Goal: Transaction & Acquisition: Subscribe to service/newsletter

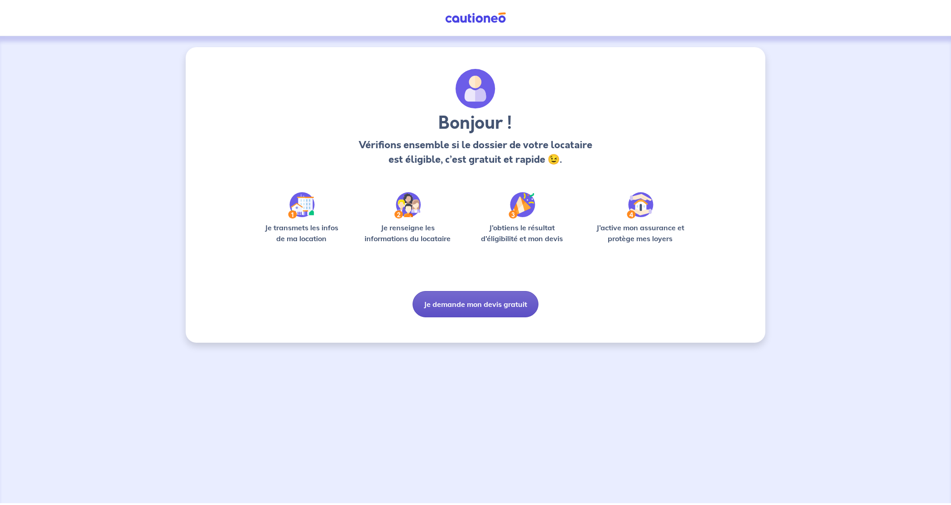
click at [485, 305] on button "Je demande mon devis gratuit" at bounding box center [476, 304] width 126 height 26
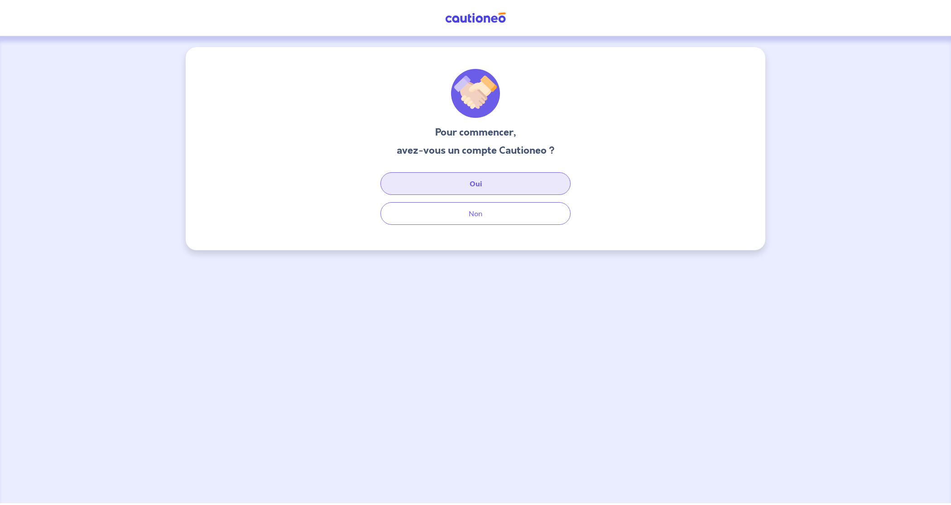
click at [476, 184] on button "Oui" at bounding box center [475, 183] width 190 height 23
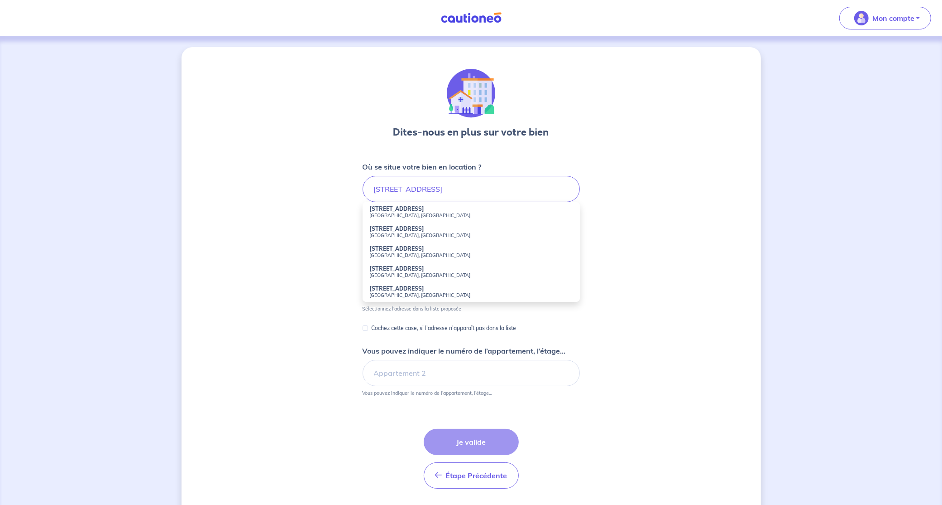
click at [404, 207] on strong "[STREET_ADDRESS]" at bounding box center [397, 208] width 55 height 7
type input "[STREET_ADDRESS]"
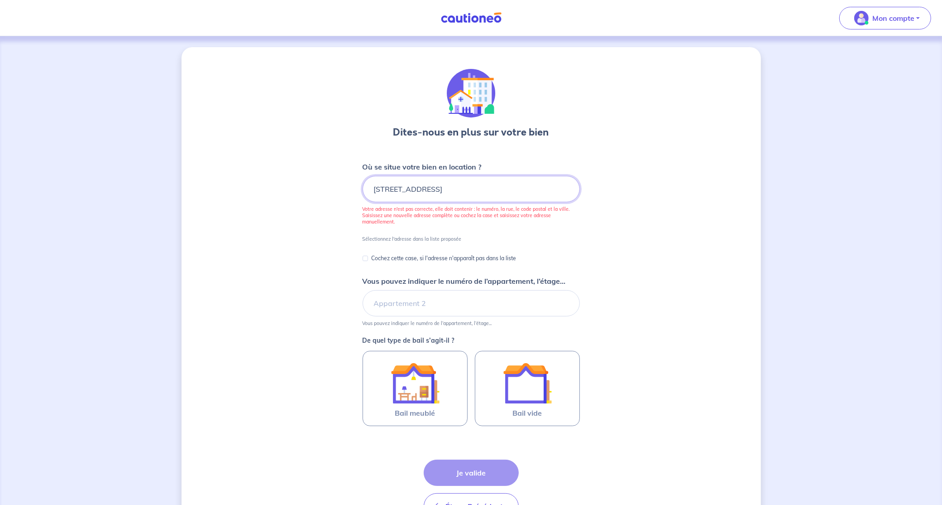
click at [500, 188] on input "[STREET_ADDRESS]" at bounding box center [471, 189] width 217 height 26
click at [500, 188] on input "87 Rue de Richelieu, Paris, France" at bounding box center [471, 189] width 217 height 26
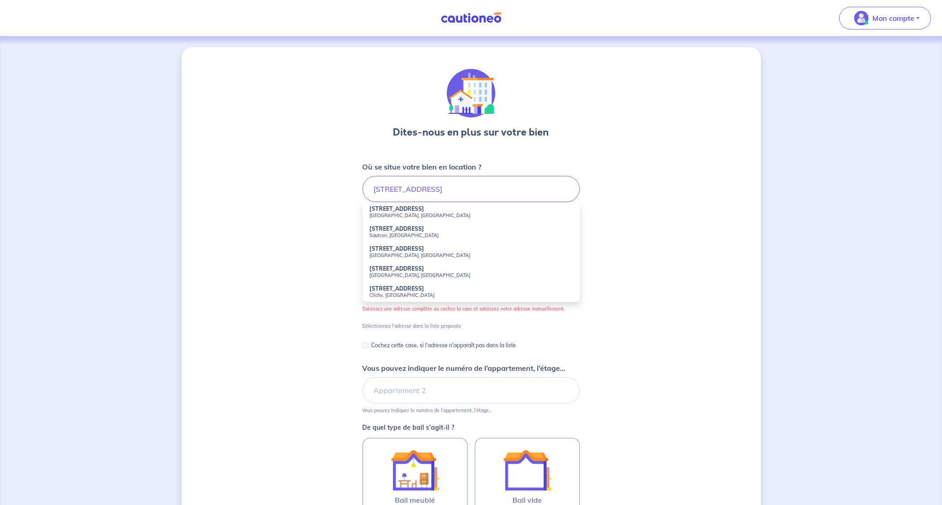
click at [443, 210] on li "57 Rue de la Folie Méricourt Paris, France" at bounding box center [471, 212] width 217 height 20
type input "57 Rue de la Folie Méricourt, Paris, France"
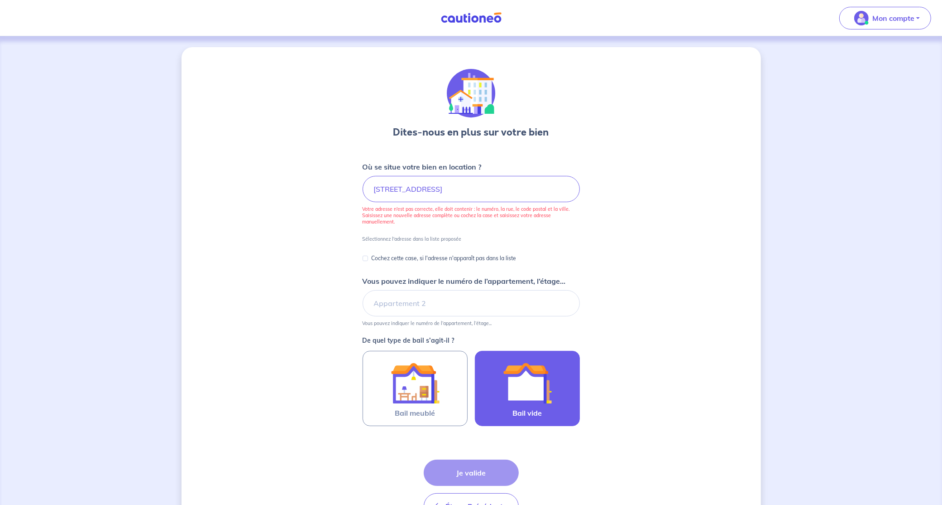
click at [558, 394] on div at bounding box center [527, 382] width 82 height 49
click at [0, 0] on input "Bail vide" at bounding box center [0, 0] width 0 height 0
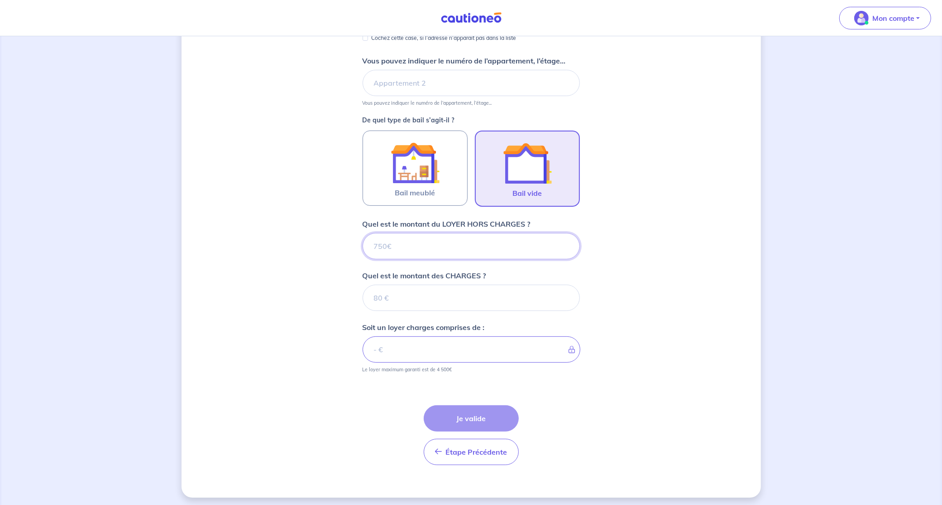
scroll to position [221, 0]
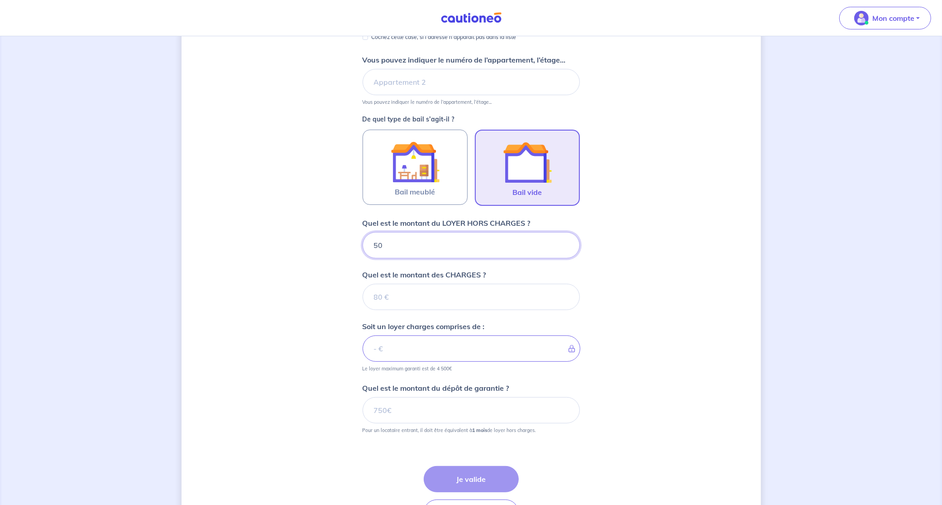
type input "500"
type input "50"
type input "550"
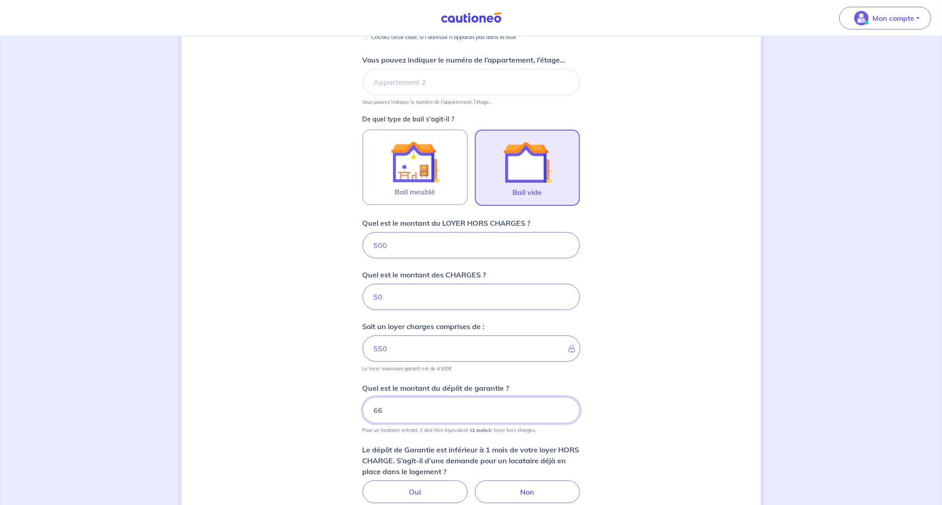
type input "6"
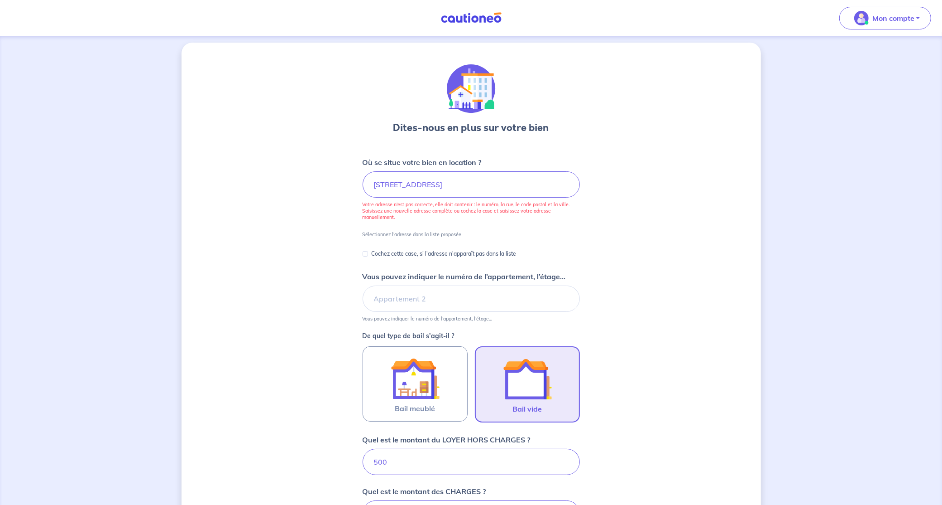
scroll to position [0, 0]
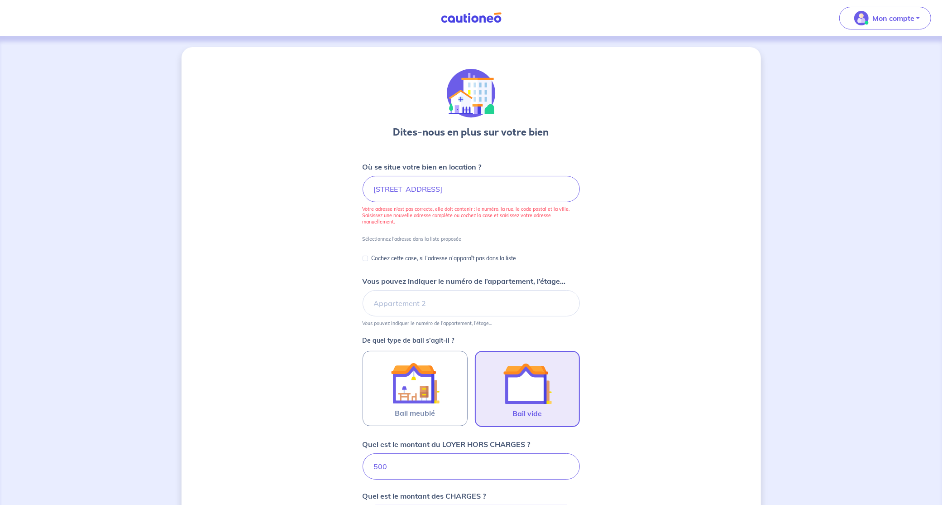
type input "500"
click at [365, 256] on input "Cochez cette case, si l'adresse n'apparaît pas dans la liste" at bounding box center [365, 257] width 5 height 5
checkbox input "true"
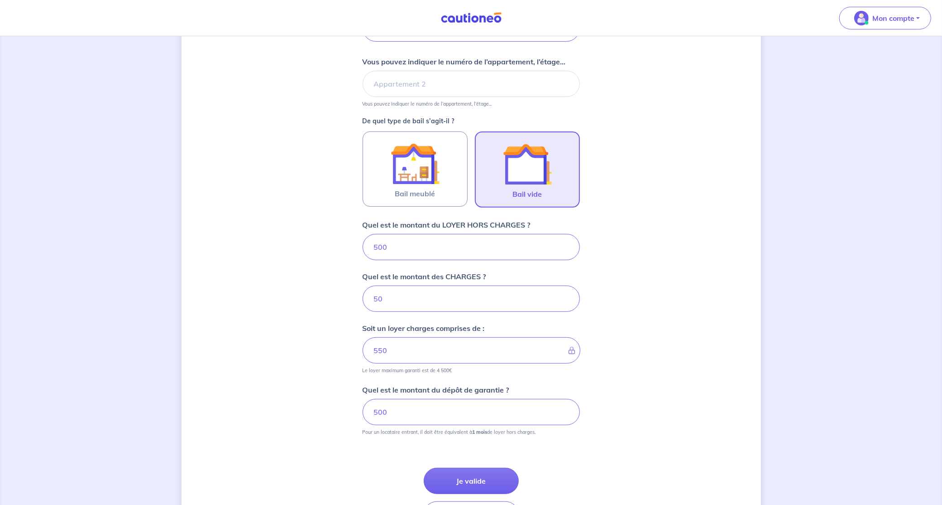
scroll to position [401, 0]
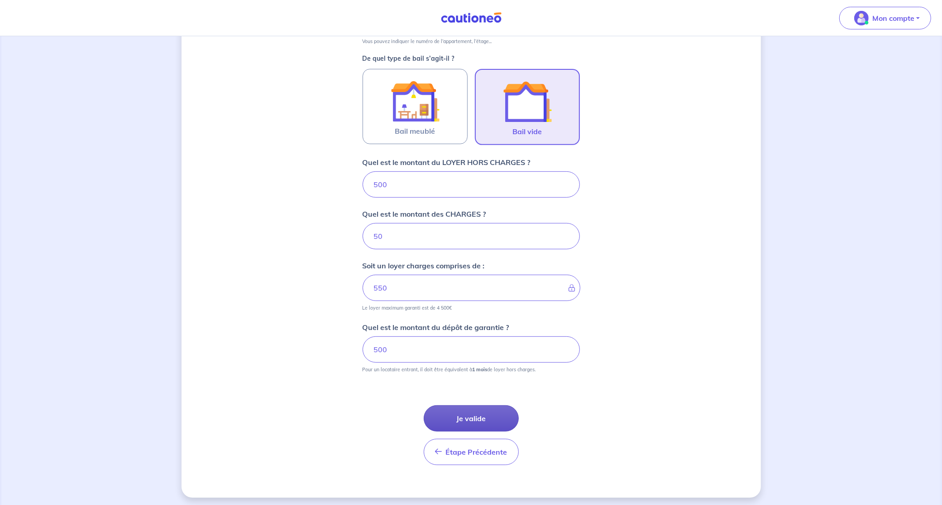
click at [475, 415] on button "Je valide" at bounding box center [471, 418] width 95 height 26
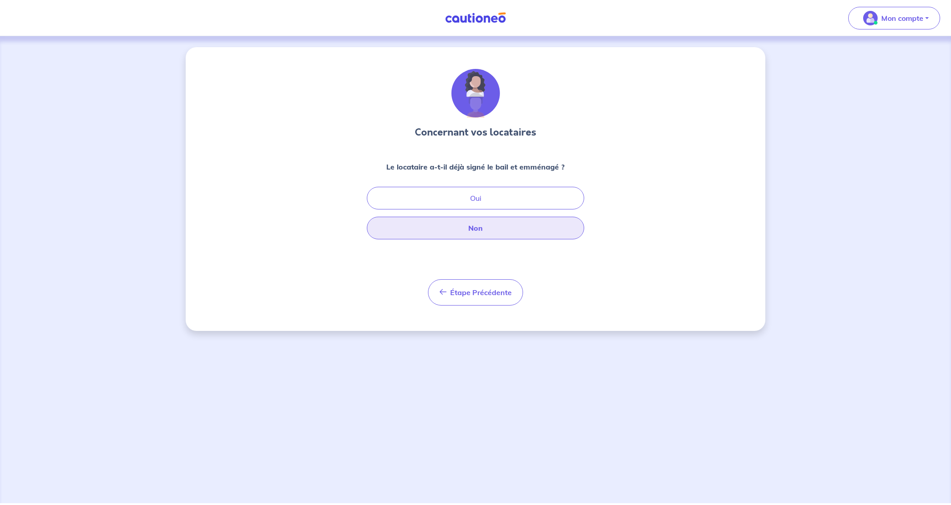
click at [476, 226] on button "Non" at bounding box center [475, 227] width 217 height 23
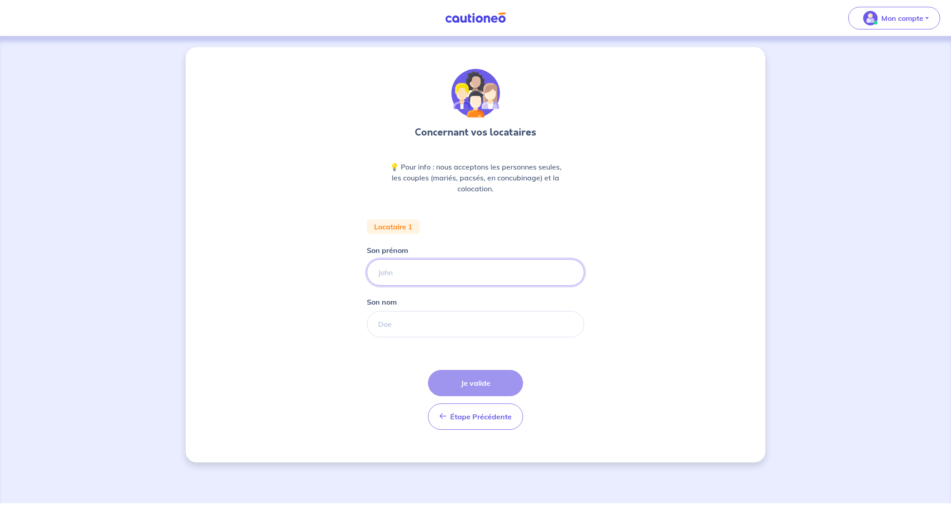
click at [389, 269] on input "Son prénom" at bounding box center [475, 272] width 217 height 26
click at [392, 277] on input "melanie" at bounding box center [475, 272] width 217 height 26
type input "loc"
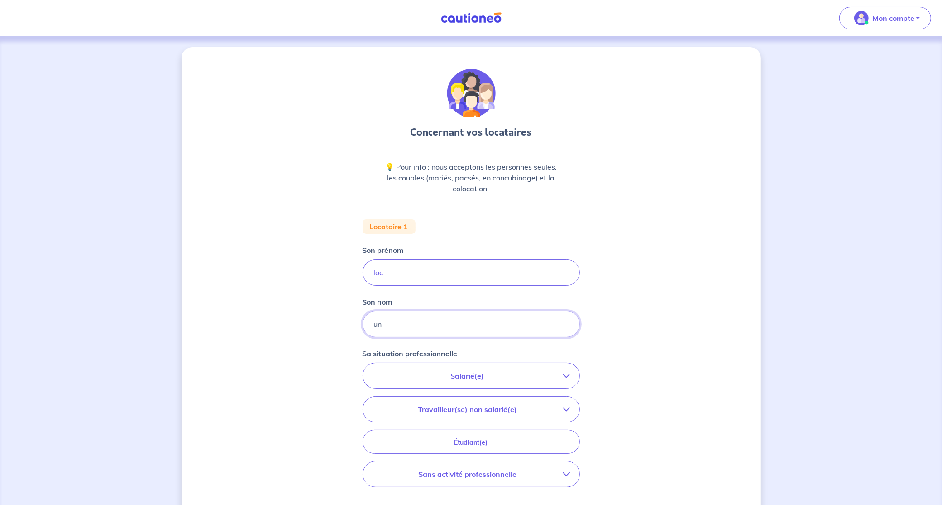
type input "un"
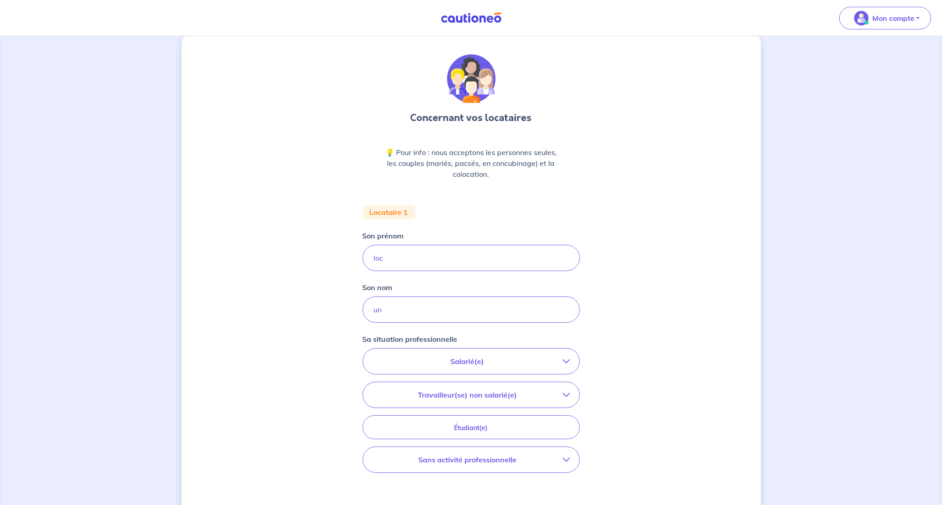
scroll to position [18, 0]
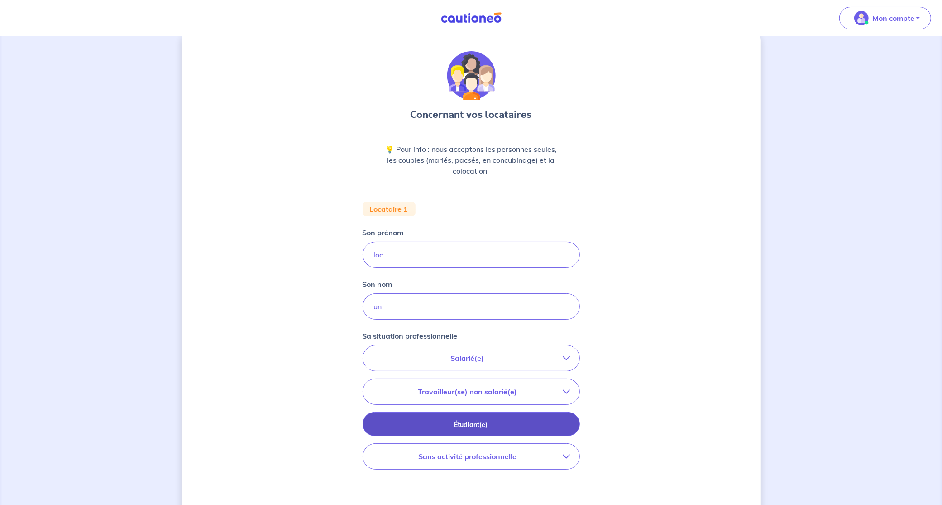
click at [466, 420] on p "Étudiant(e)" at bounding box center [471, 424] width 195 height 10
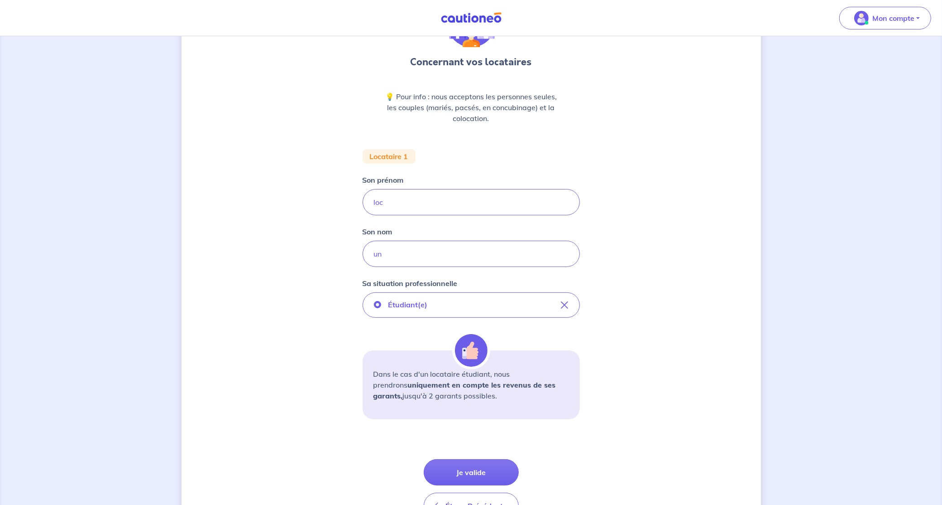
scroll to position [126, 0]
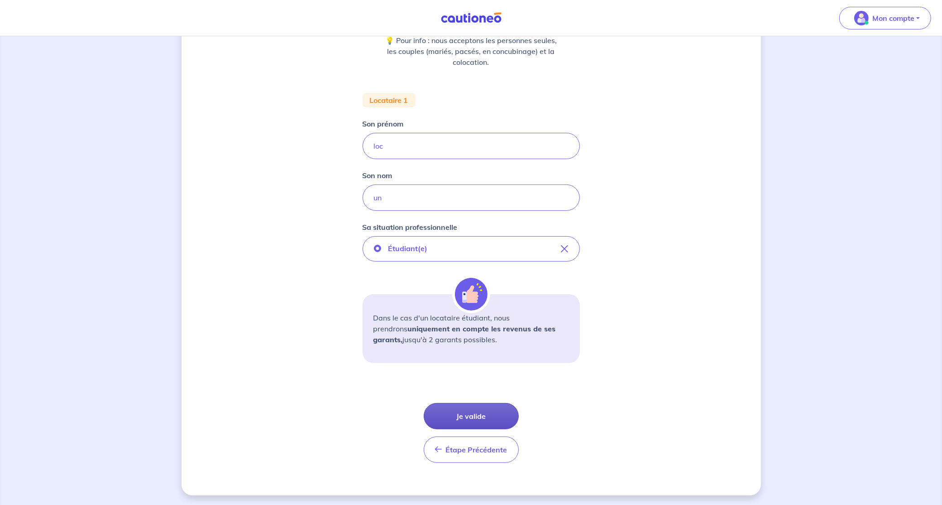
click at [472, 409] on button "Je valide" at bounding box center [471, 416] width 95 height 26
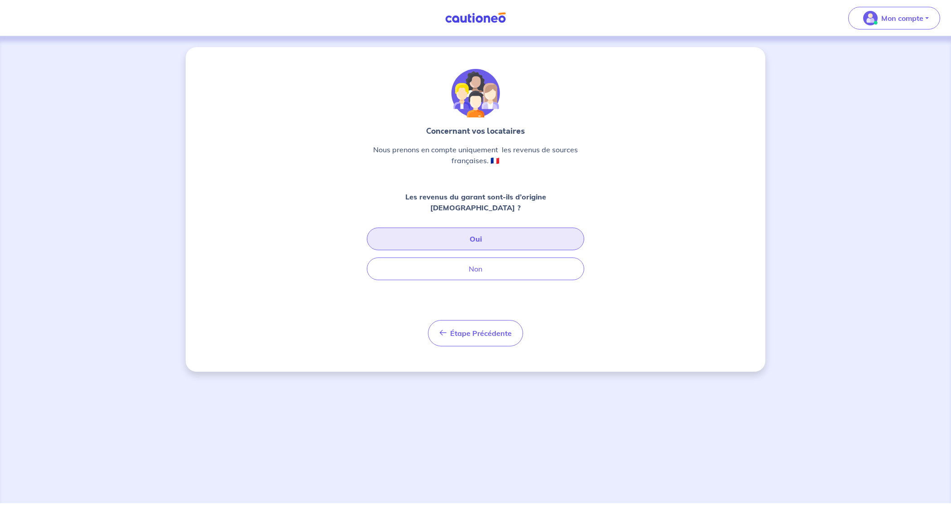
click at [472, 227] on button "Oui" at bounding box center [475, 238] width 217 height 23
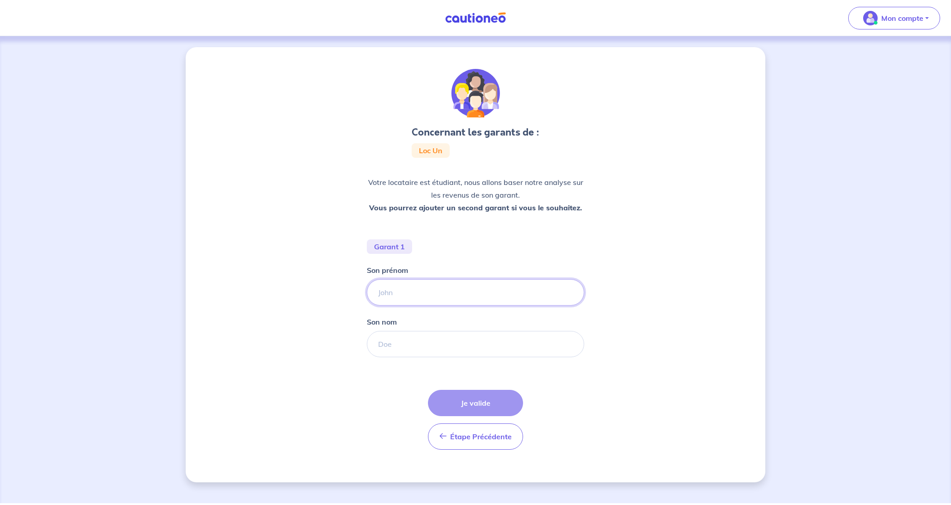
click at [390, 296] on input "Son prénom" at bounding box center [475, 292] width 217 height 26
type input "garant"
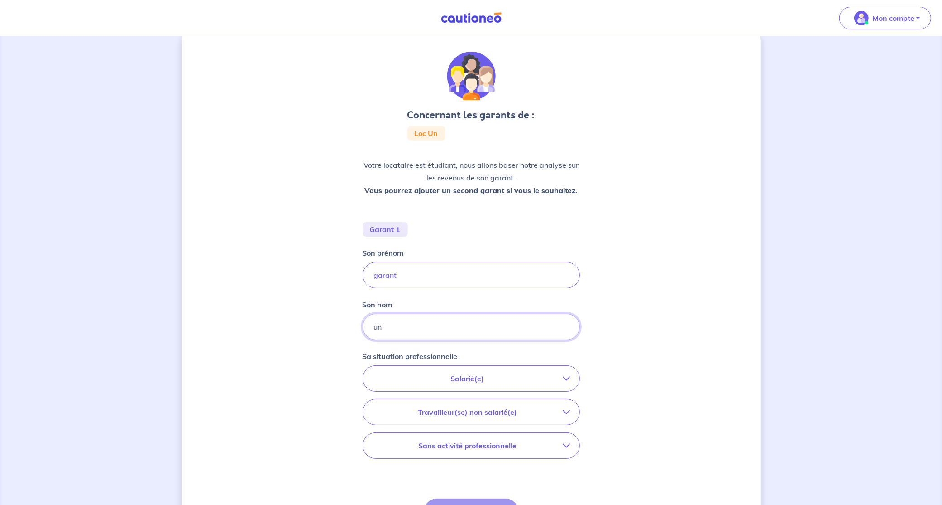
type input "un"
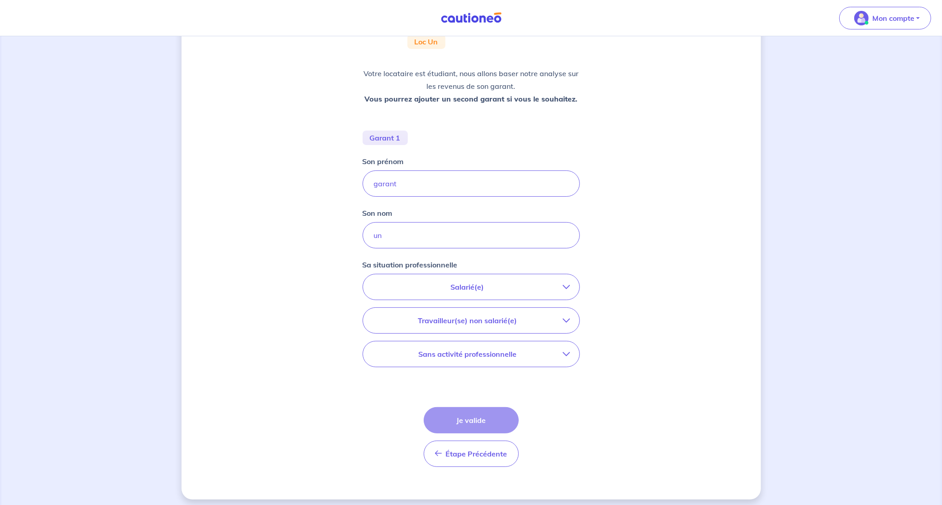
scroll to position [111, 0]
click at [463, 285] on p "Salarié(e)" at bounding box center [467, 284] width 191 height 11
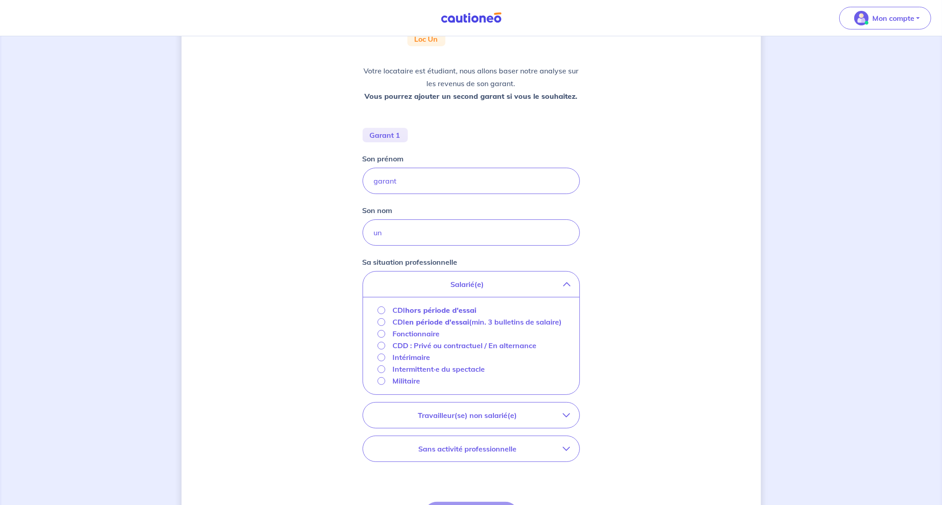
click at [450, 307] on strong "hors période d'essai" at bounding box center [440, 309] width 71 height 9
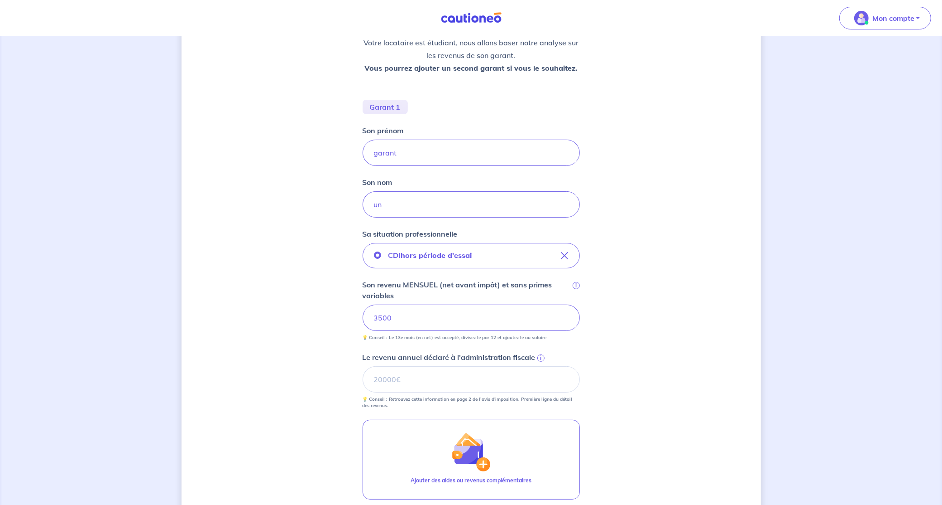
scroll to position [193, 0]
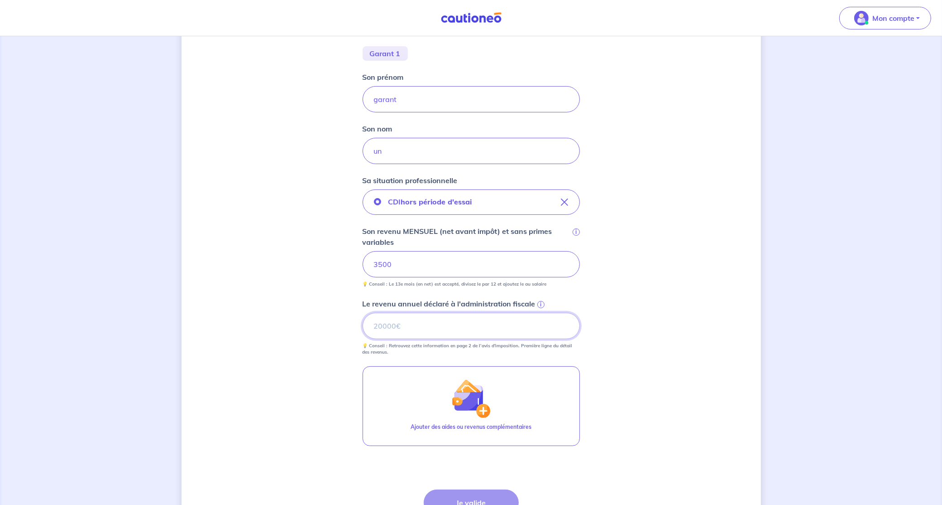
click at [377, 324] on input "Le revenu annuel déclaré à l'administration fiscale i" at bounding box center [471, 325] width 217 height 26
type input "28000"
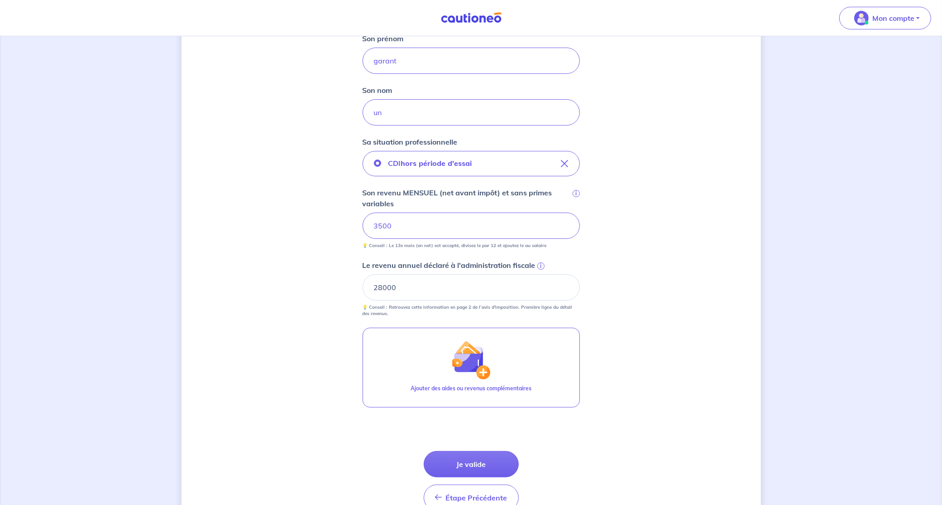
scroll to position [279, 0]
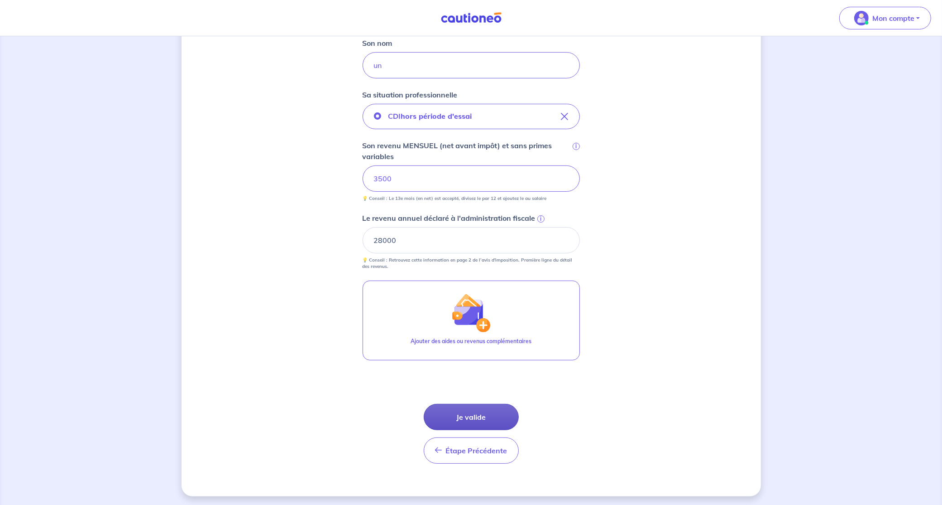
click at [474, 413] on button "Je valide" at bounding box center [471, 417] width 95 height 26
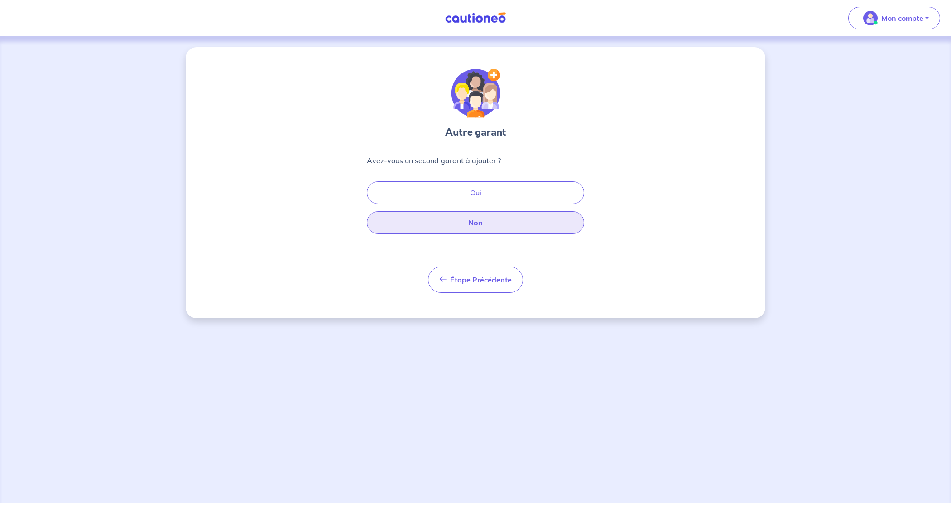
click at [472, 223] on button "Non" at bounding box center [475, 222] width 217 height 23
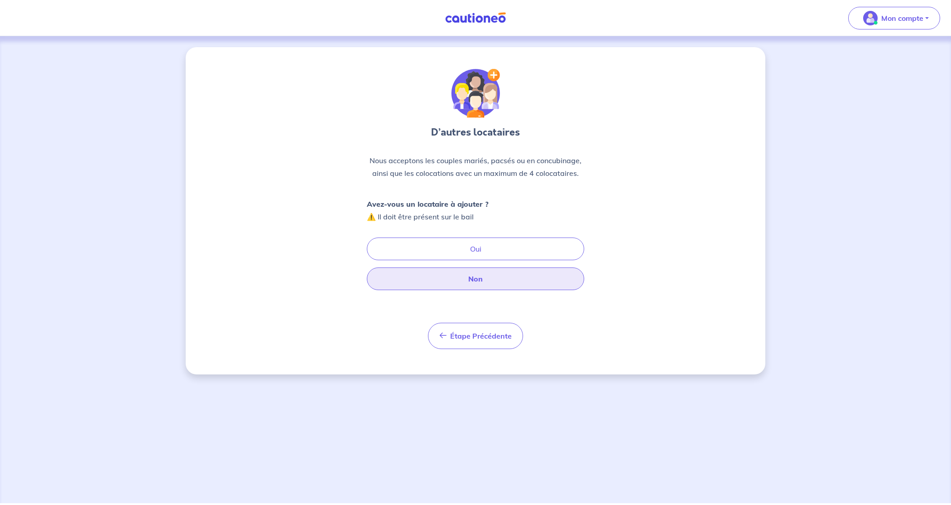
click at [478, 277] on button "Non" at bounding box center [475, 278] width 217 height 23
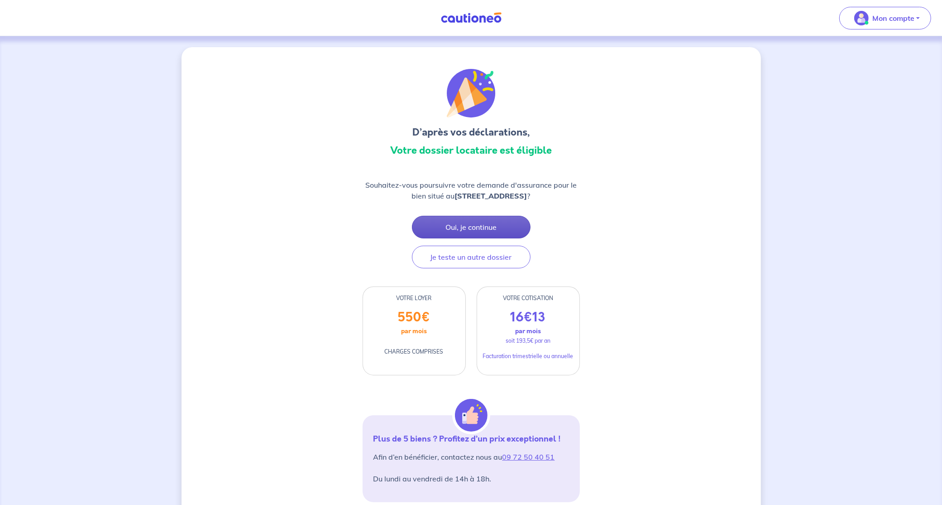
click at [481, 225] on button "Oui, je continue" at bounding box center [471, 227] width 119 height 23
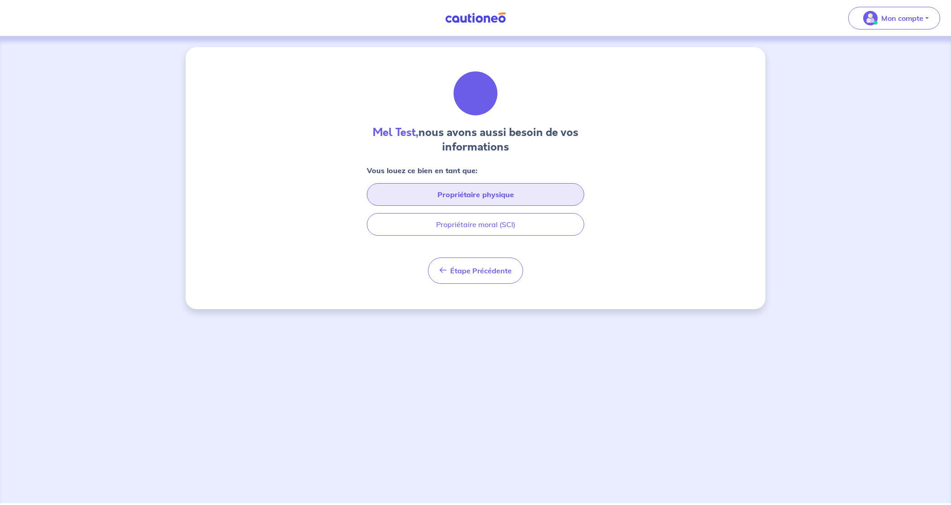
click at [474, 198] on button "Propriétaire physique" at bounding box center [475, 194] width 217 height 23
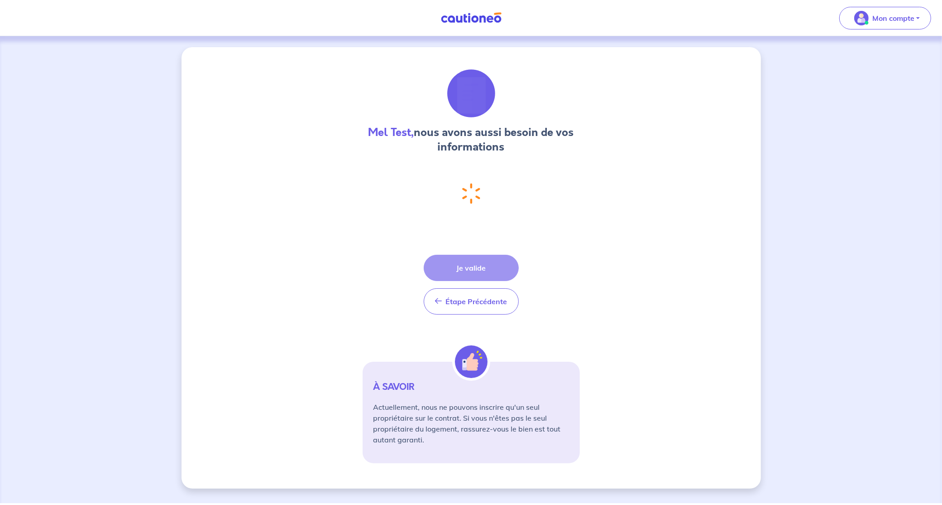
select select "FR"
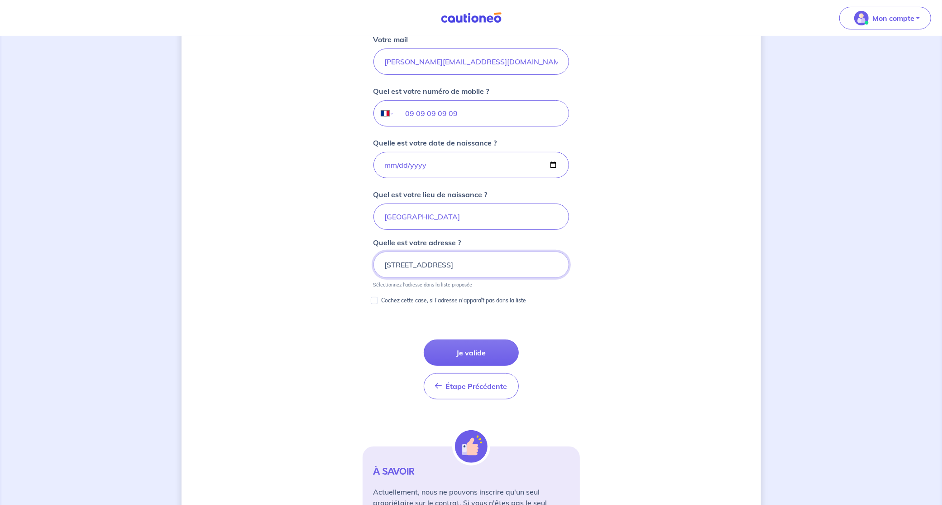
scroll to position [328, 0]
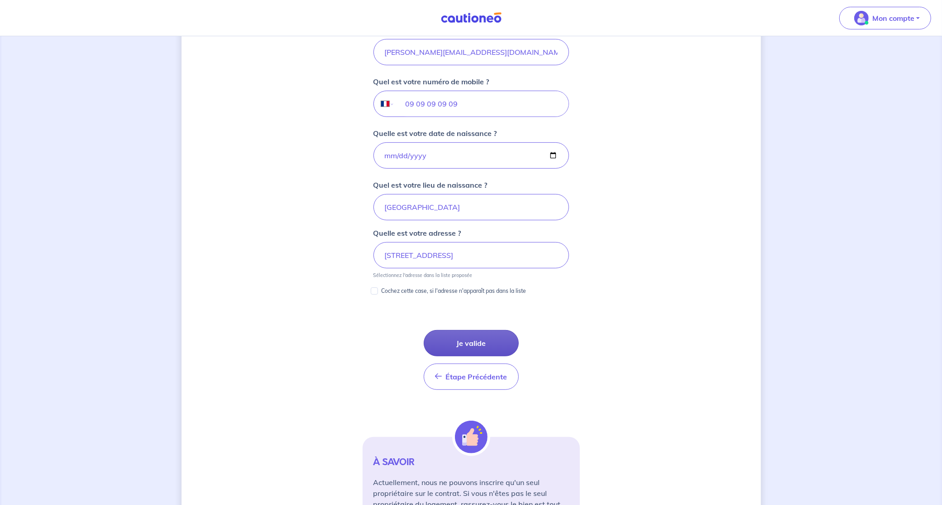
click at [474, 335] on button "Je valide" at bounding box center [471, 343] width 95 height 26
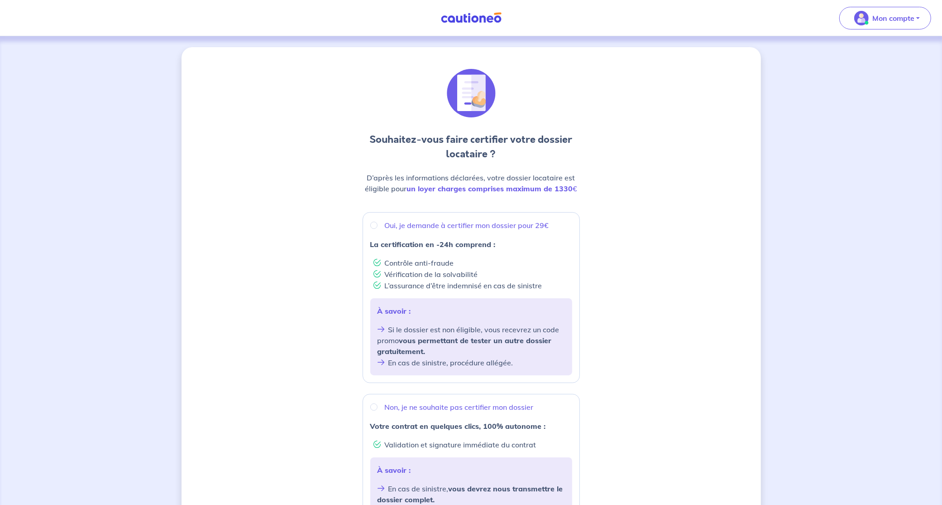
click at [408, 229] on p "Oui, je demande à certifier mon dossier pour 29€" at bounding box center [467, 225] width 164 height 11
click at [378, 229] on input "Oui, je demande à certifier mon dossier pour 29€" at bounding box center [373, 224] width 7 height 7
radio input "true"
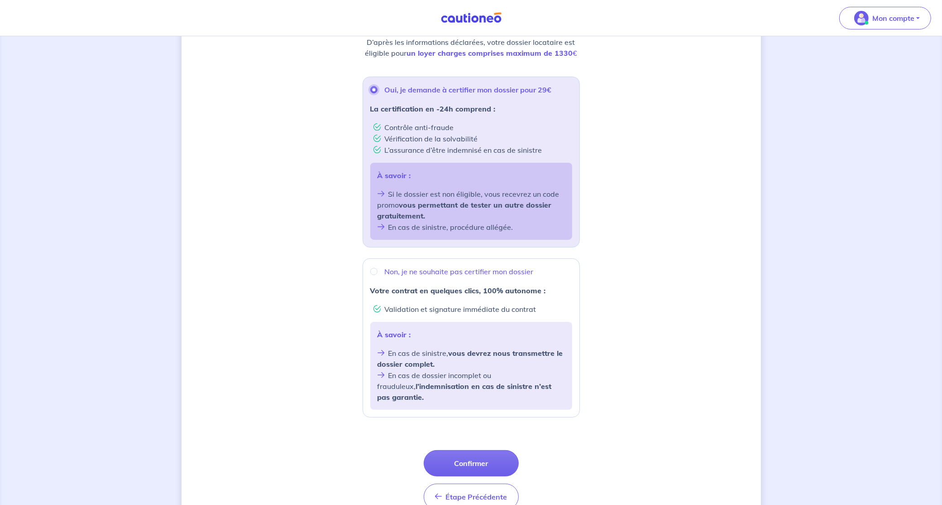
scroll to position [170, 0]
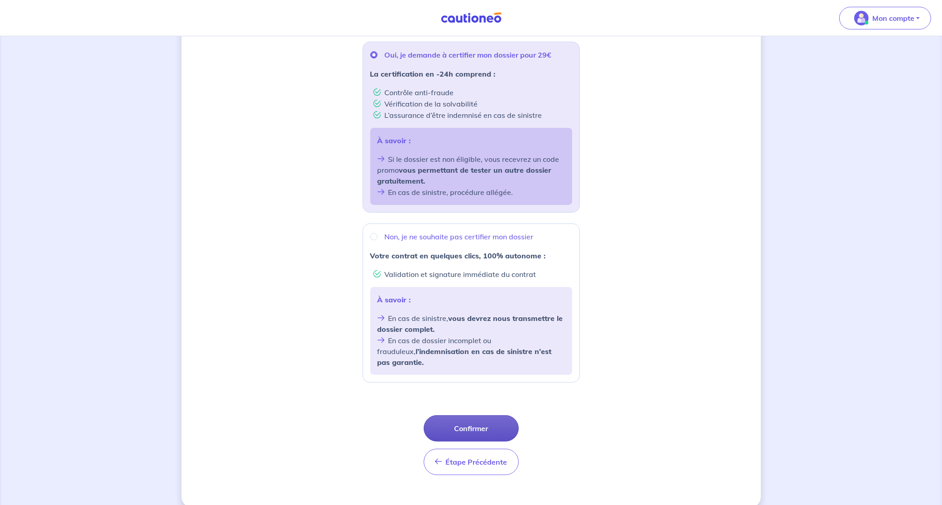
click at [466, 419] on button "Confirmer" at bounding box center [471, 428] width 95 height 26
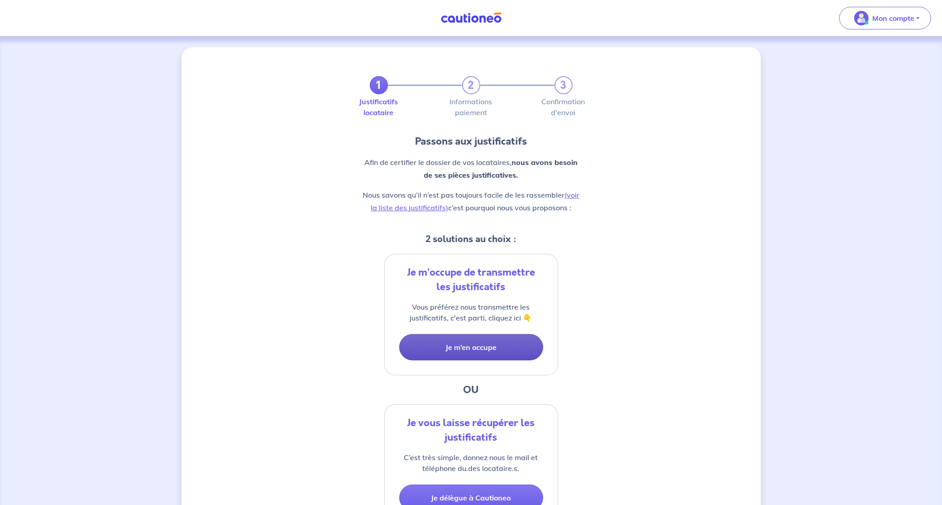
click at [461, 343] on button "Je m’en occupe" at bounding box center [471, 347] width 144 height 26
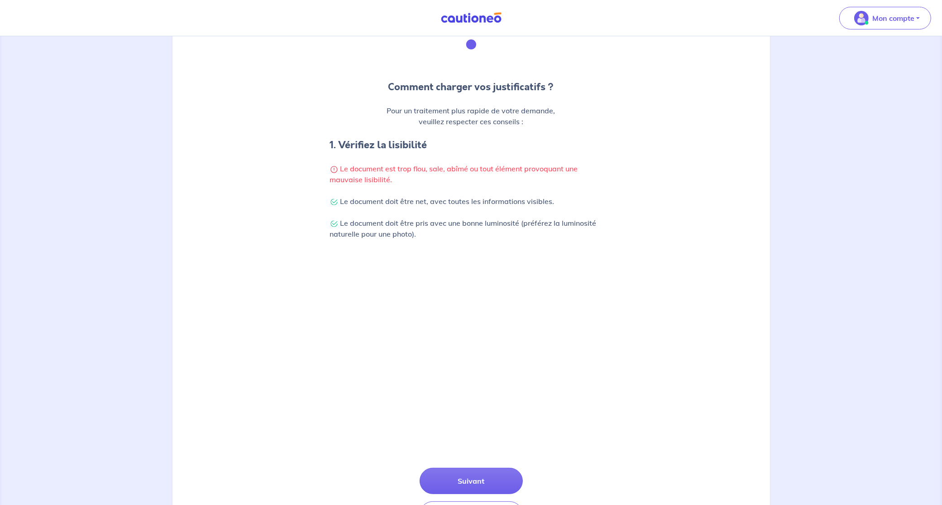
scroll to position [143, 0]
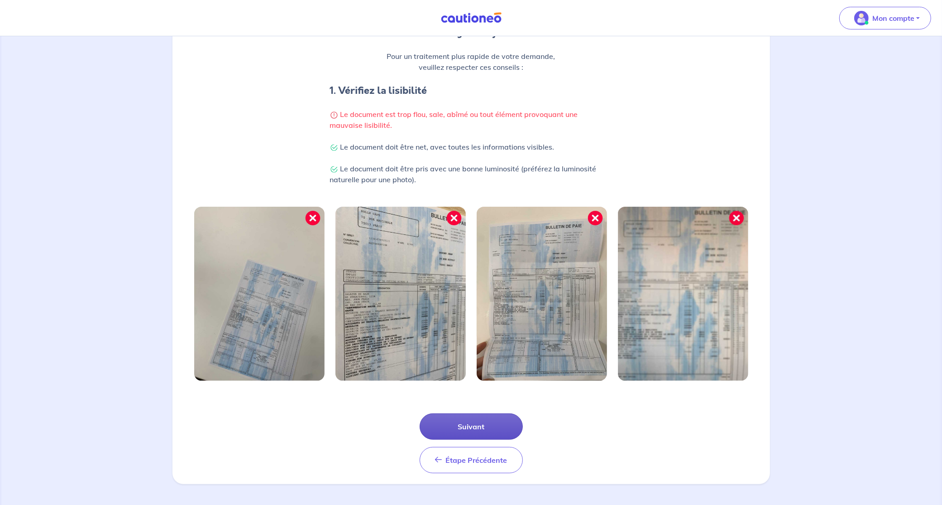
click at [457, 423] on button "Suivant" at bounding box center [471, 426] width 103 height 26
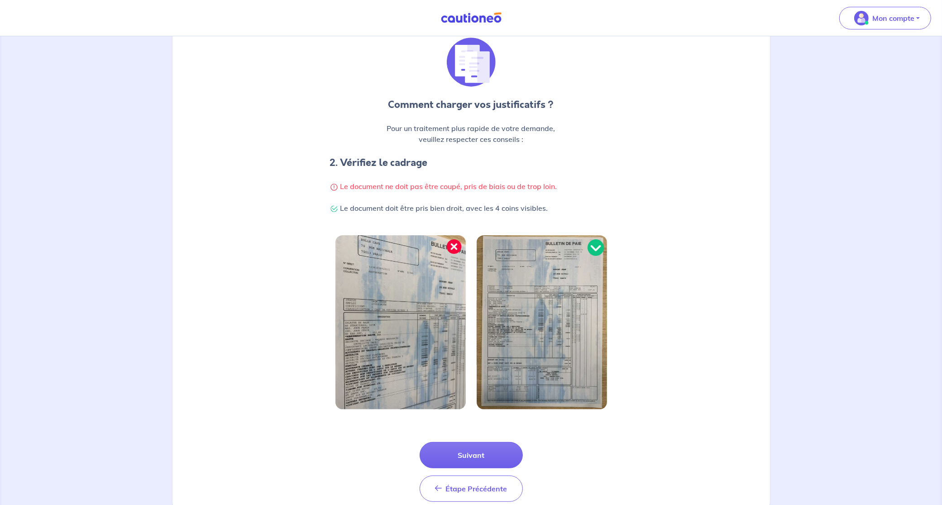
scroll to position [100, 0]
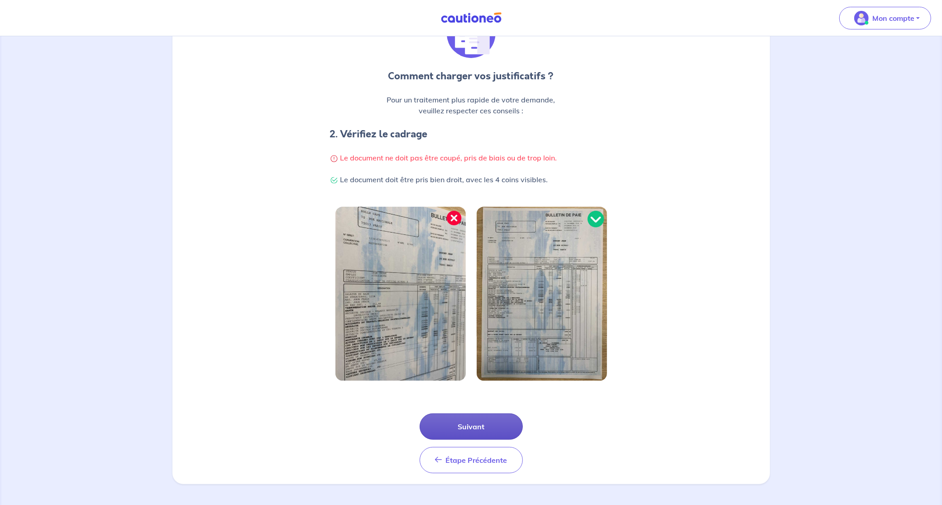
click at [461, 431] on button "Suivant" at bounding box center [471, 426] width 103 height 26
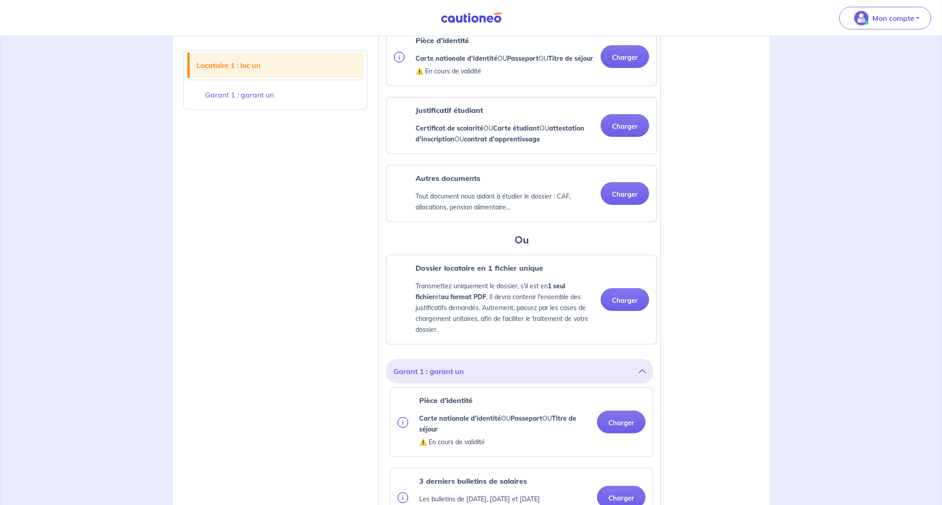
scroll to position [400, 0]
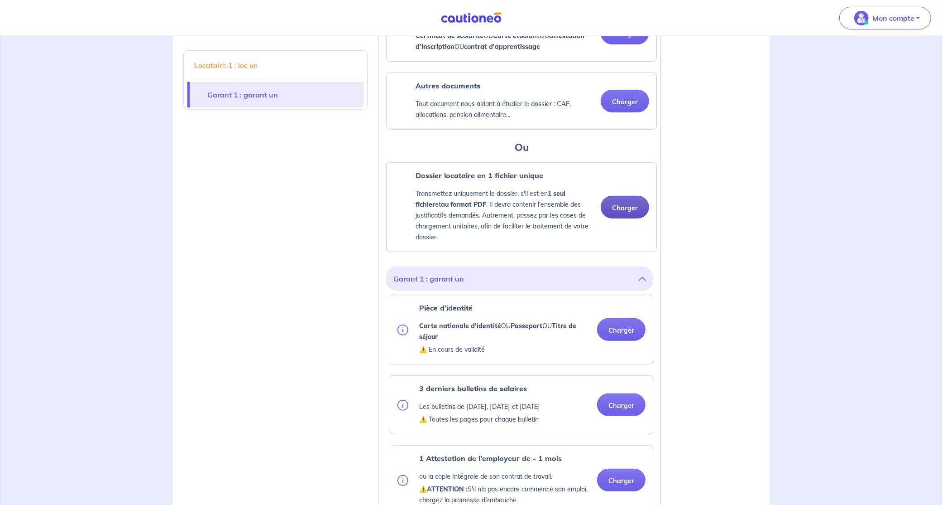
click at [624, 215] on button "Charger" at bounding box center [625, 207] width 48 height 23
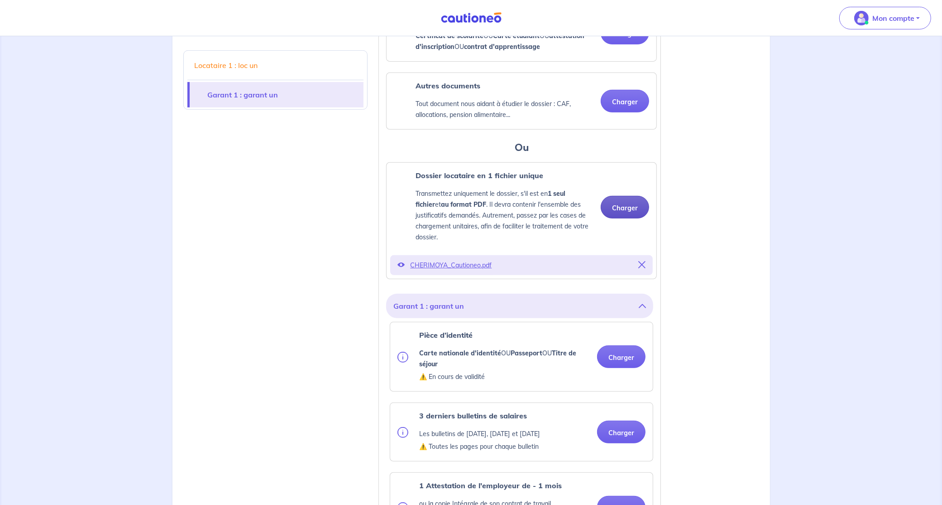
click at [622, 214] on button "Charger" at bounding box center [625, 207] width 48 height 23
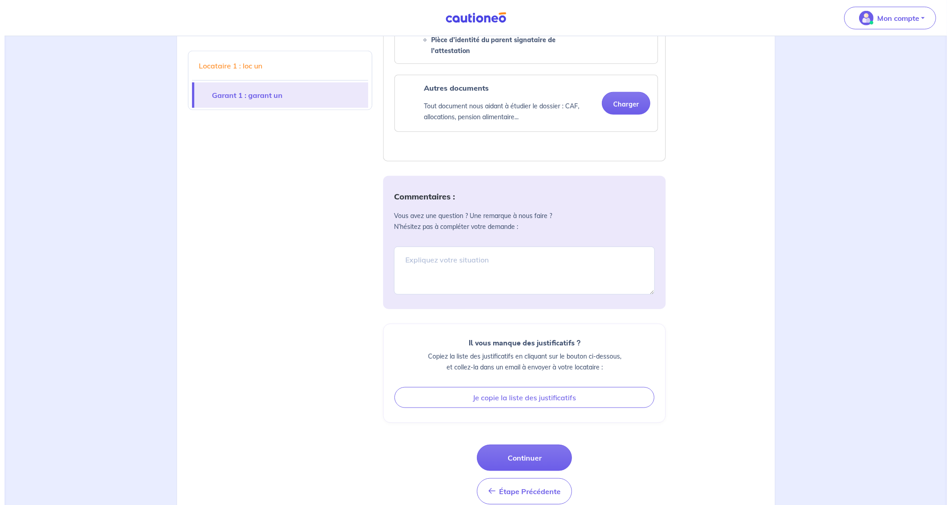
scroll to position [1116, 0]
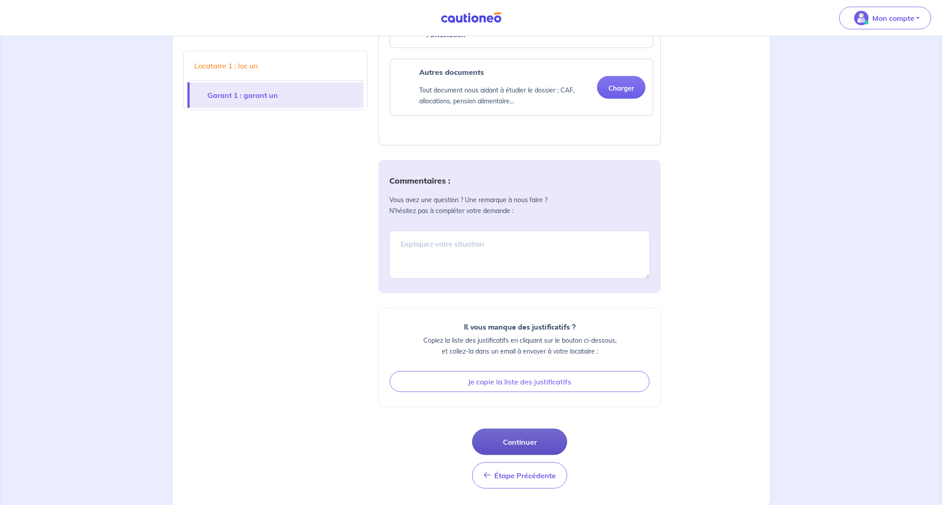
click at [510, 441] on button "Continuer" at bounding box center [519, 441] width 95 height 26
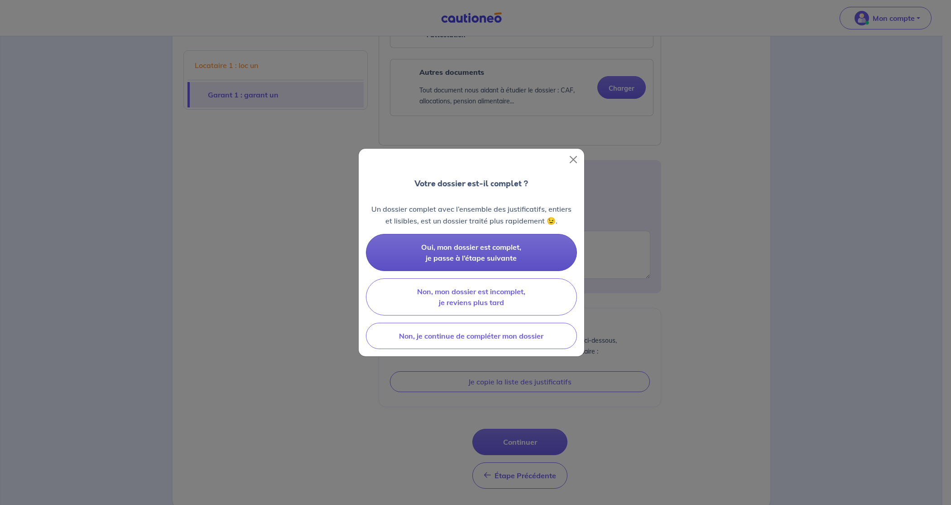
click at [457, 254] on span "Oui, mon dossier est complet, je passe à l’étape suivante" at bounding box center [471, 252] width 100 height 20
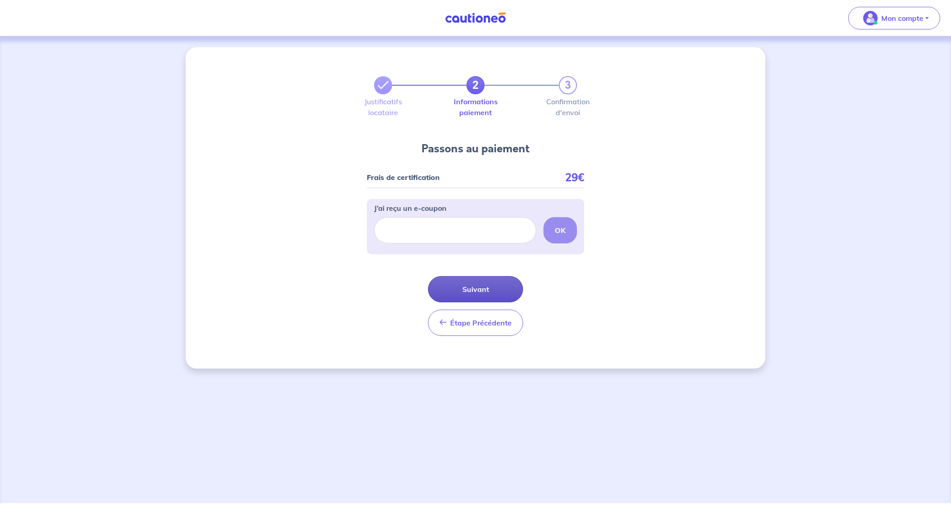
click at [466, 285] on button "Suivant" at bounding box center [475, 289] width 95 height 26
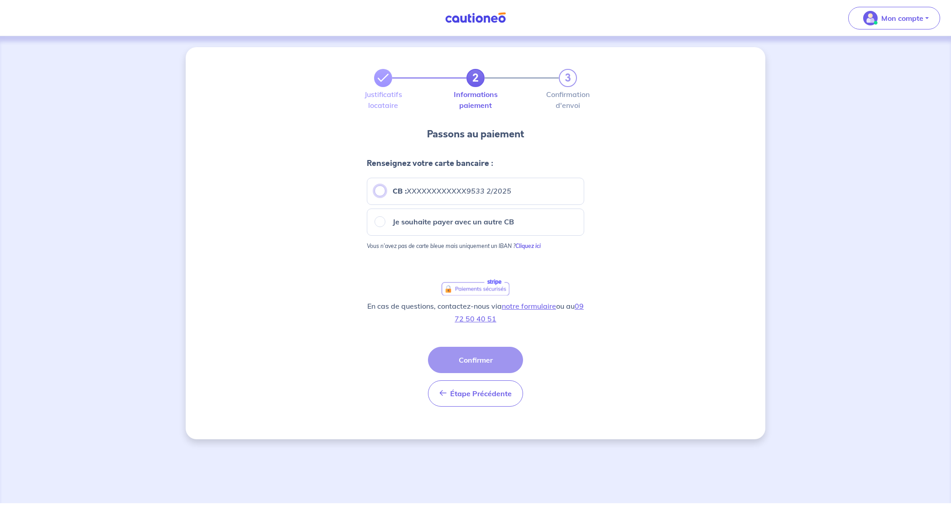
click at [377, 193] on input "CB : XXXXXXXXXXXX9533 2/2025" at bounding box center [380, 190] width 11 height 11
radio input "true"
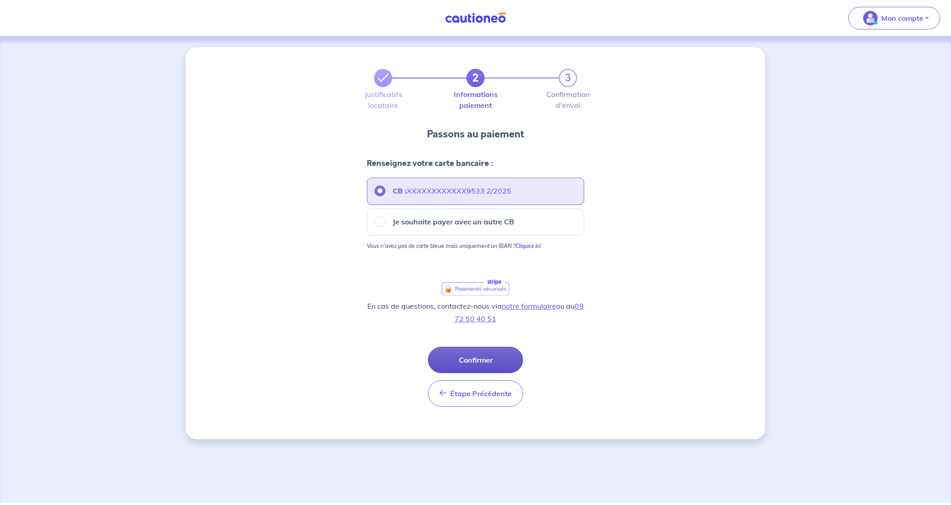
click at [481, 356] on button "Confirmer" at bounding box center [475, 359] width 95 height 26
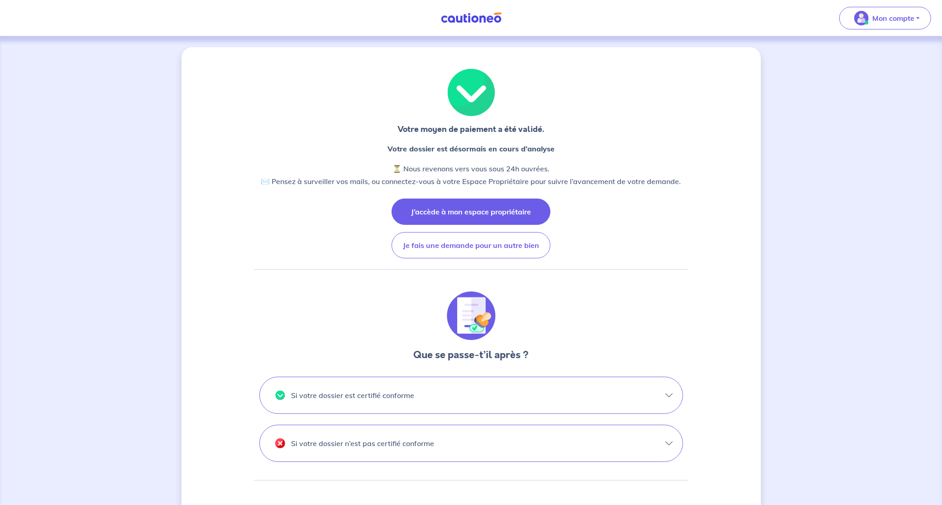
click at [467, 208] on button "J’accède à mon espace propriétaire" at bounding box center [471, 211] width 159 height 26
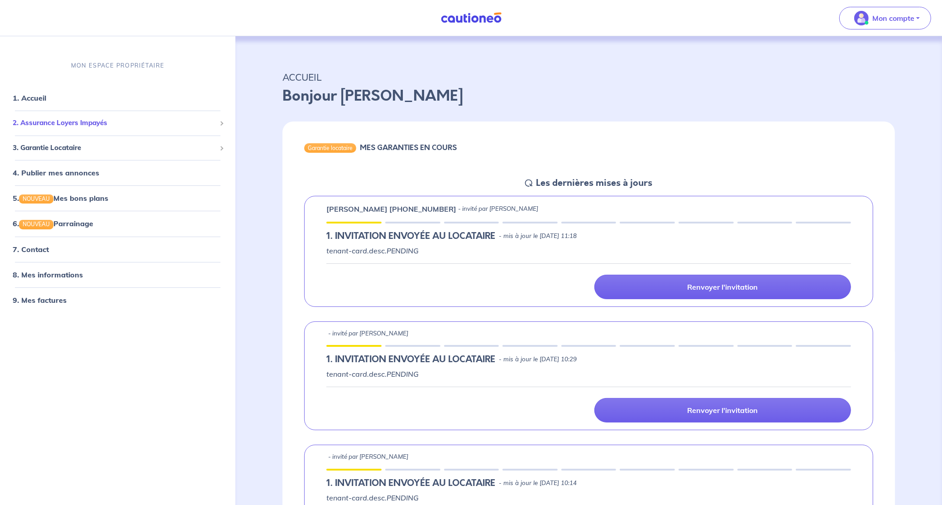
click at [65, 122] on span "2. Assurance Loyers Impayés" at bounding box center [114, 123] width 203 height 10
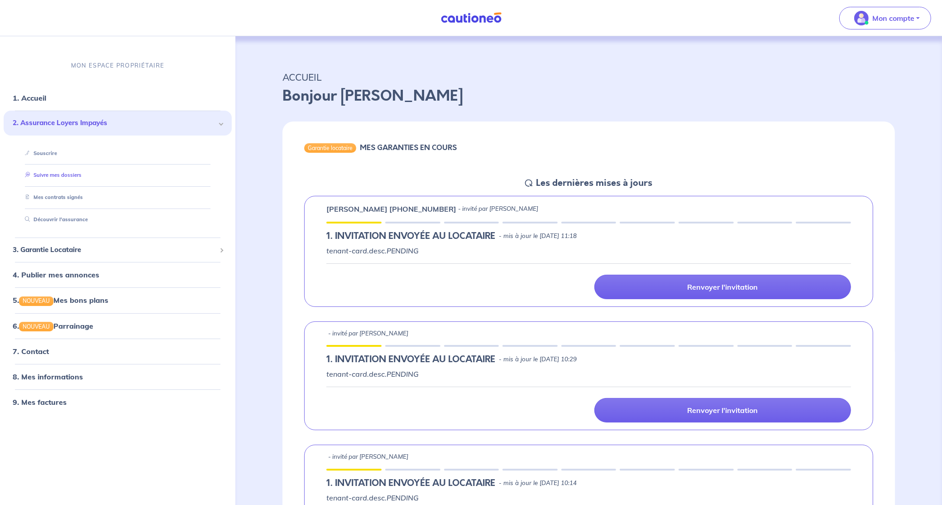
click at [55, 173] on link "Suivre mes dossiers" at bounding box center [51, 175] width 60 height 6
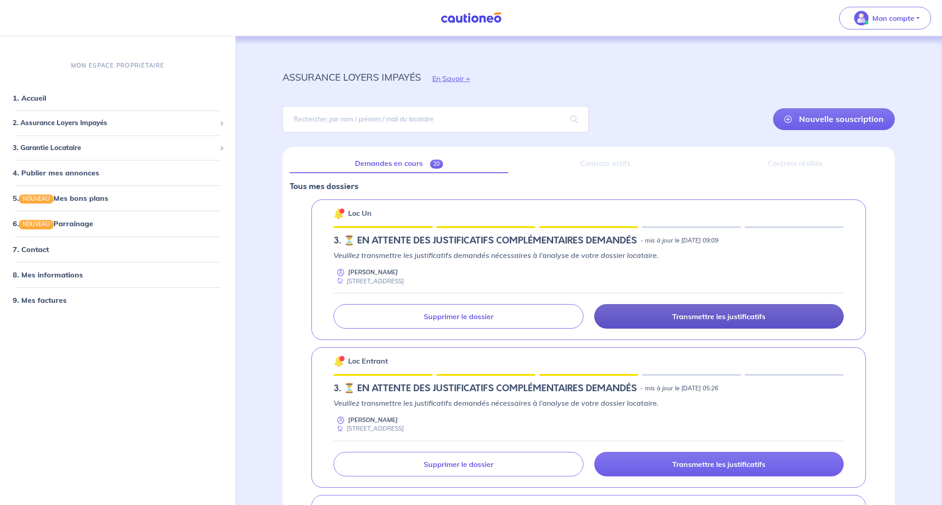
click at [647, 315] on link "Transmettre les justificatifs" at bounding box center [720, 316] width 250 height 24
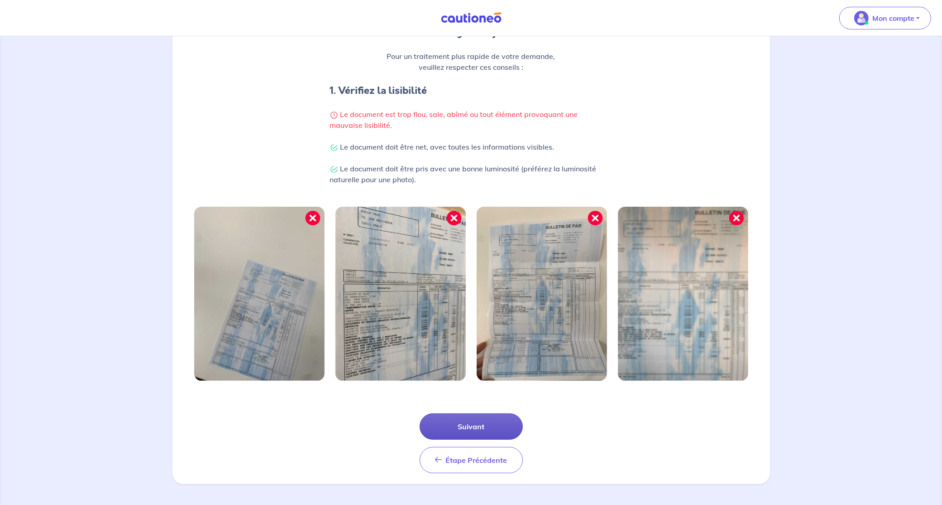
click at [470, 428] on button "Suivant" at bounding box center [471, 426] width 103 height 26
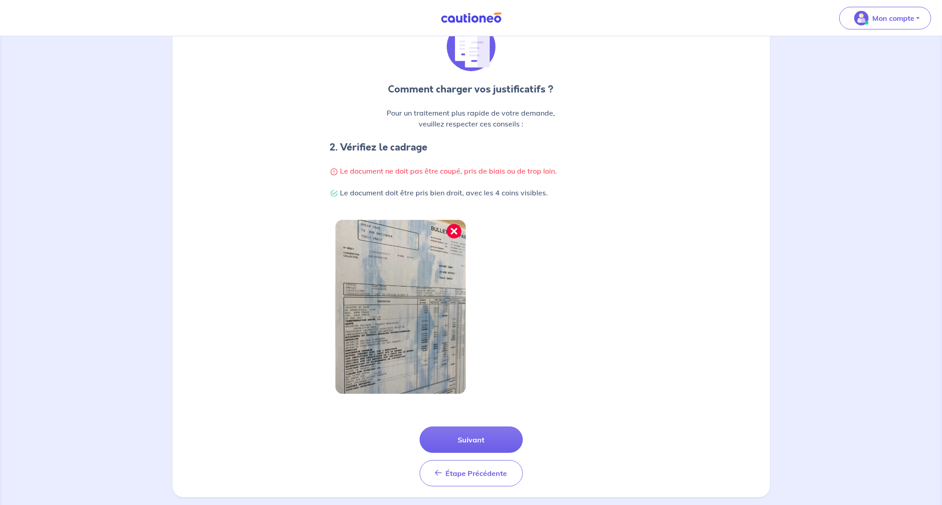
scroll to position [100, 0]
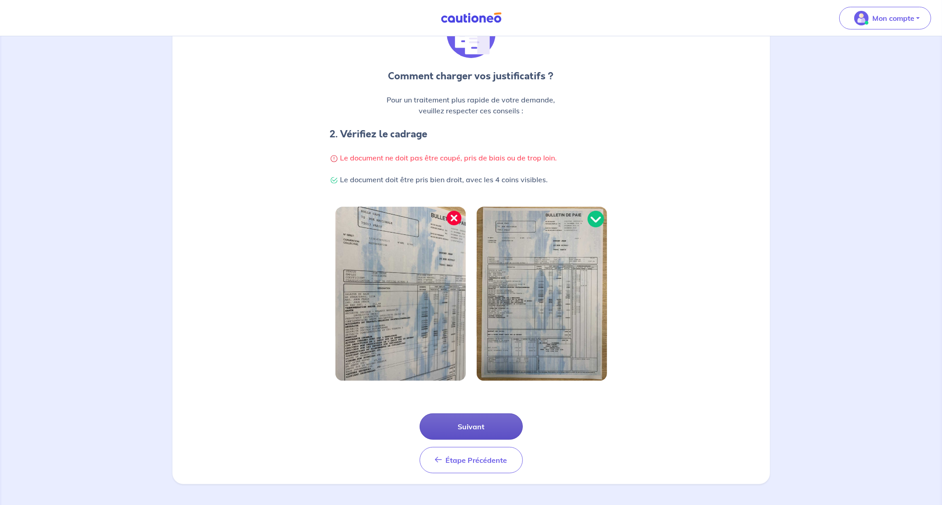
click at [466, 420] on button "Suivant" at bounding box center [471, 426] width 103 height 26
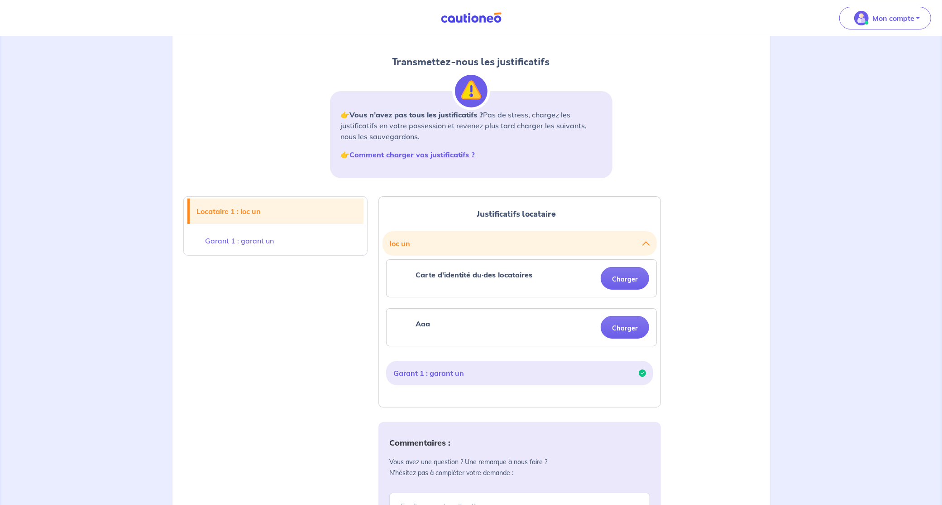
scroll to position [76, 0]
click at [502, 244] on button "loc un" at bounding box center [520, 242] width 260 height 17
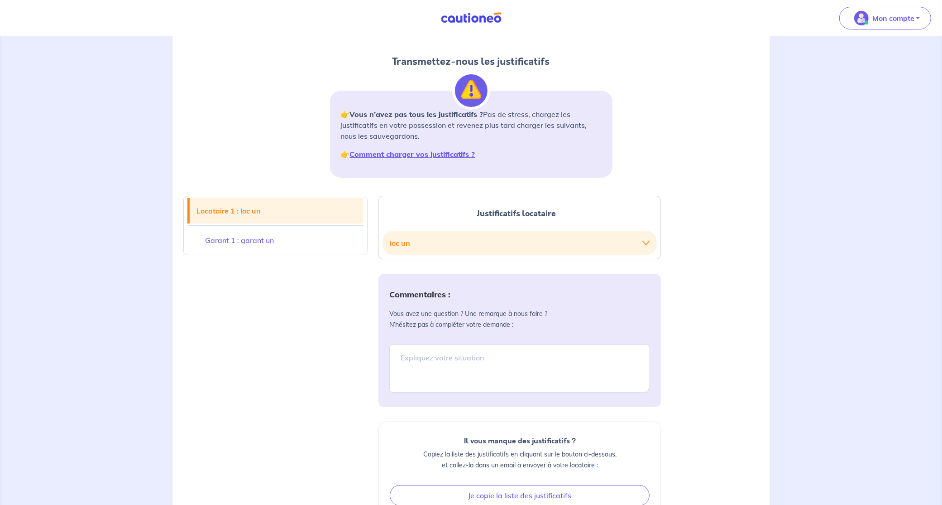
click at [502, 244] on button "loc un" at bounding box center [520, 242] width 260 height 17
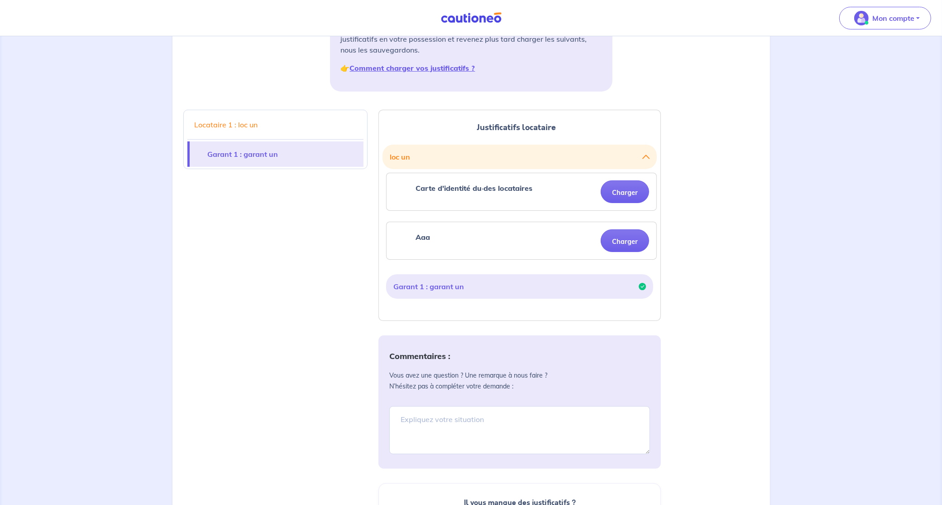
scroll to position [340, 0]
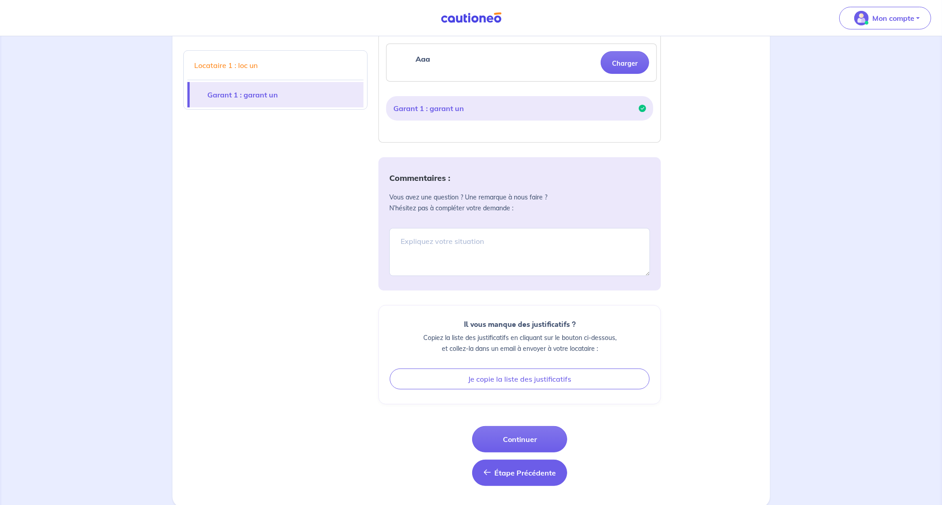
click at [515, 468] on span "Étape Précédente" at bounding box center [526, 472] width 62 height 9
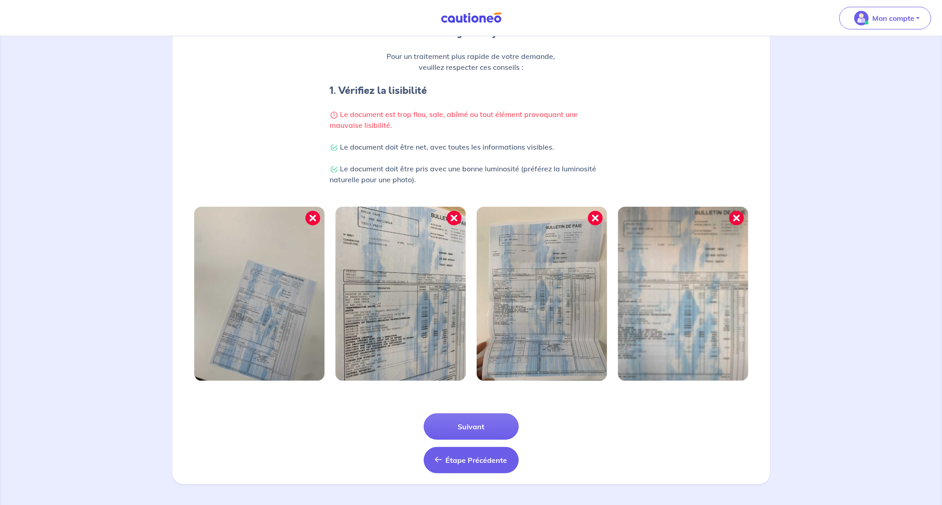
click at [466, 469] on button "Étape Précédente Précédent" at bounding box center [471, 460] width 95 height 26
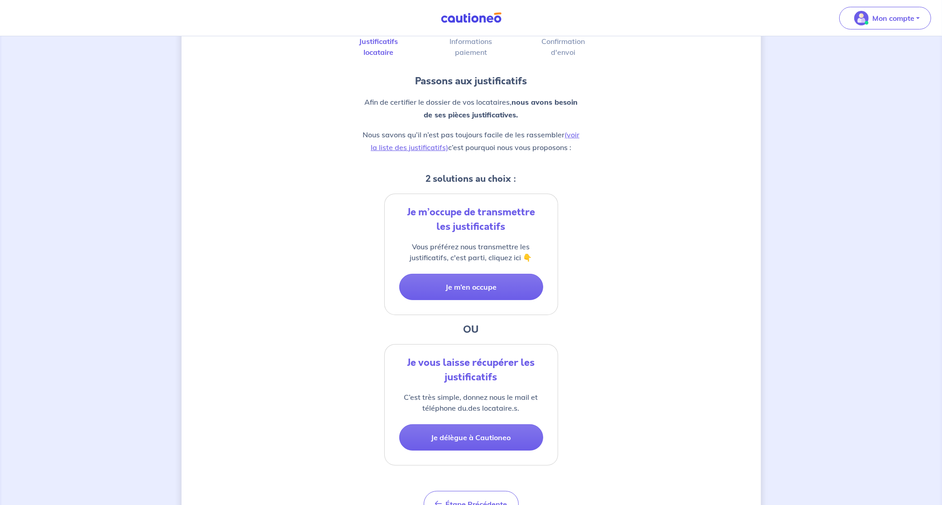
scroll to position [107, 0]
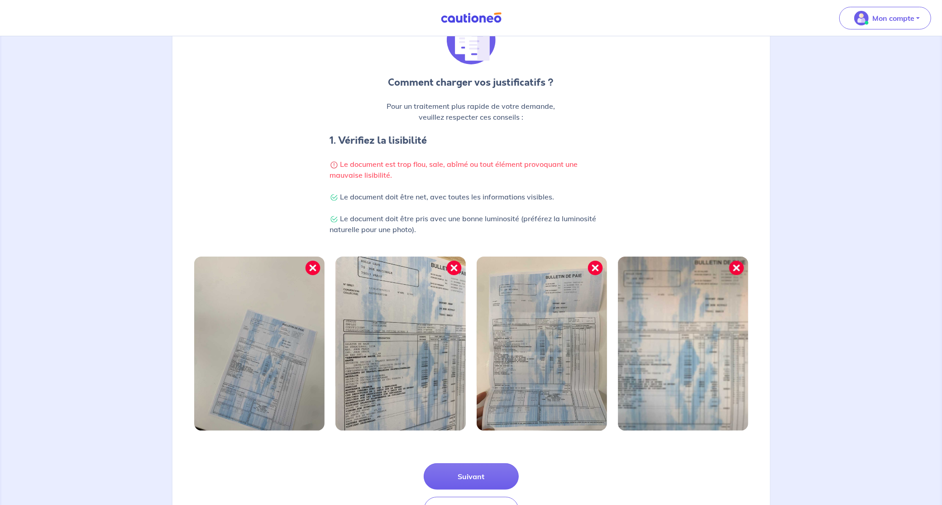
scroll to position [143, 0]
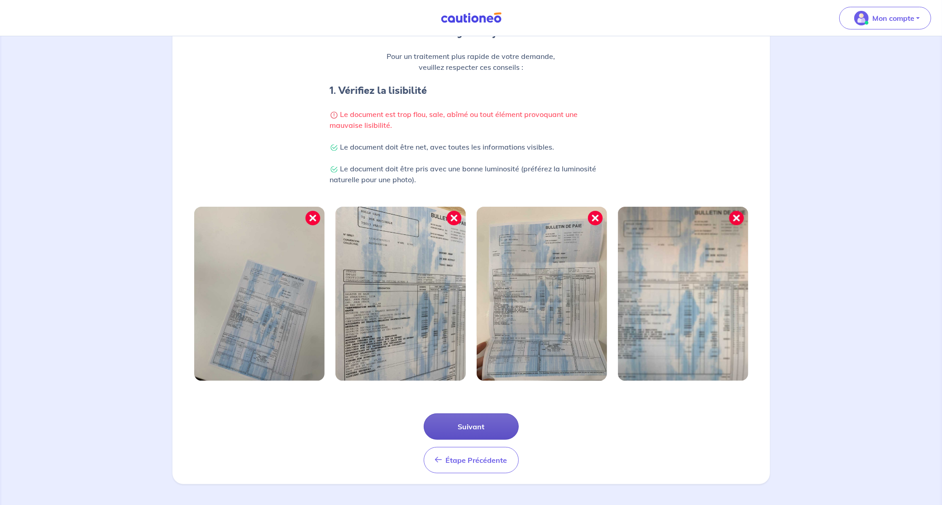
click at [475, 425] on button "Suivant" at bounding box center [471, 426] width 95 height 26
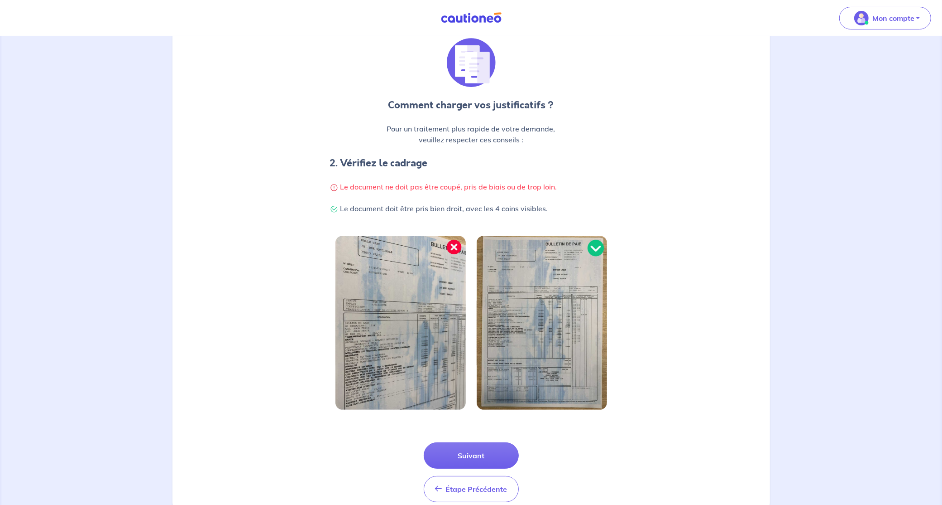
scroll to position [100, 0]
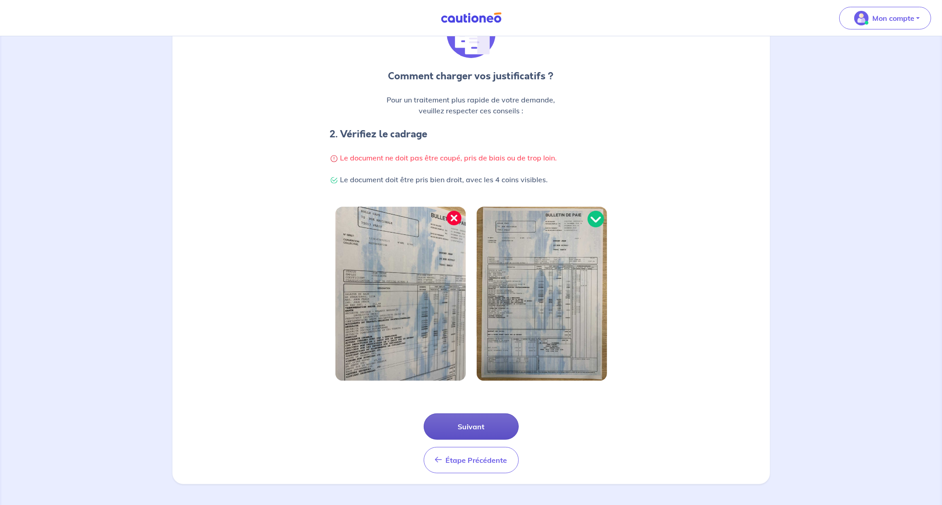
click at [467, 422] on button "Suivant" at bounding box center [471, 426] width 95 height 26
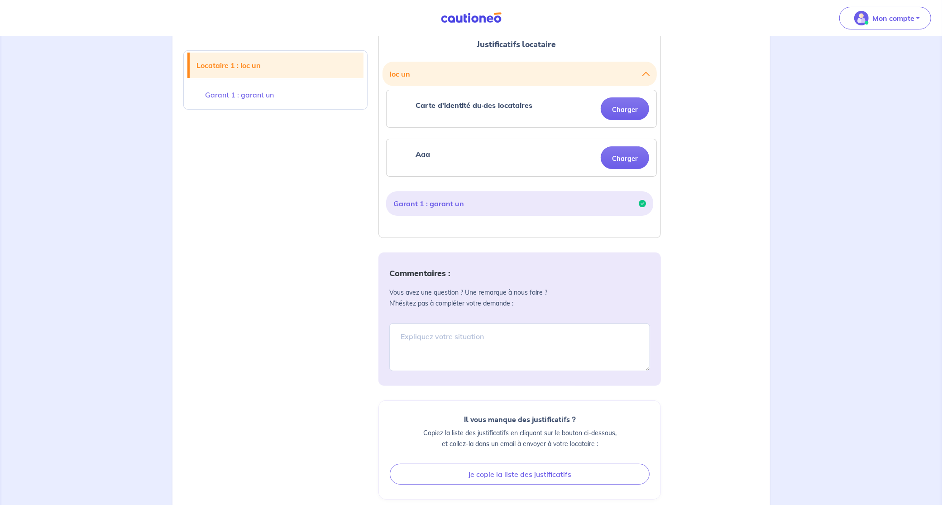
scroll to position [340, 0]
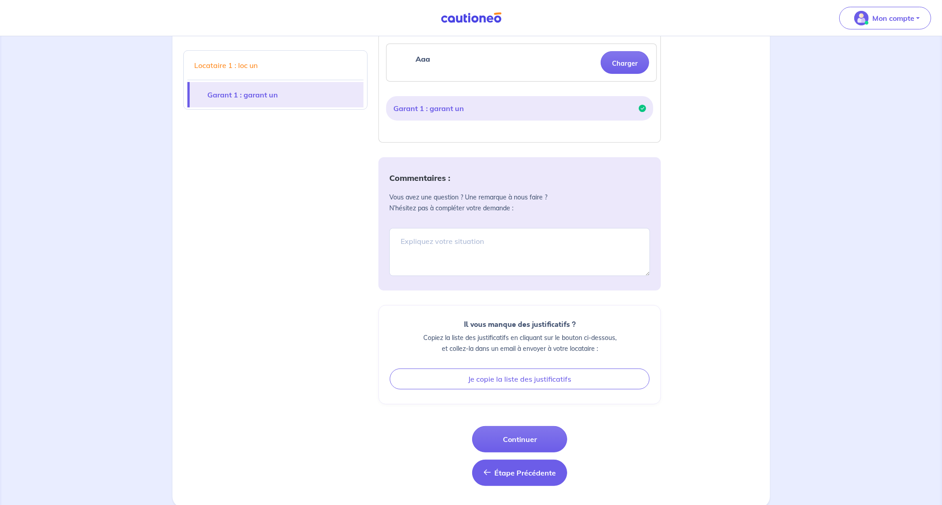
click at [488, 474] on button "Étape Précédente Étape Précédente" at bounding box center [519, 472] width 95 height 26
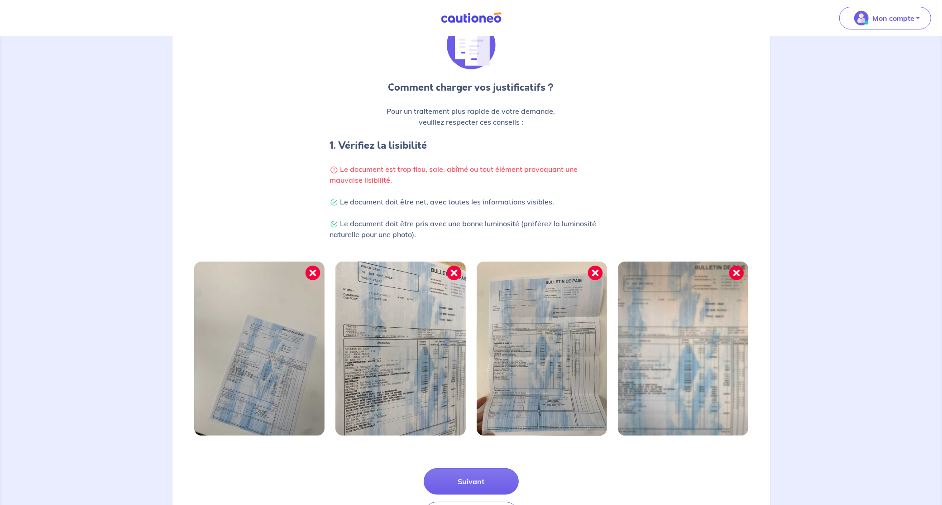
scroll to position [143, 0]
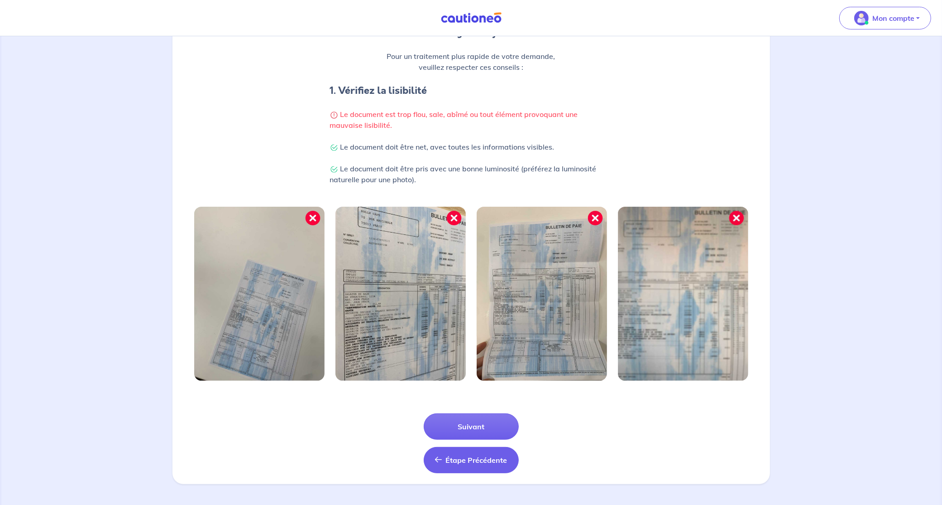
click at [474, 461] on span "Étape Précédente" at bounding box center [477, 459] width 62 height 9
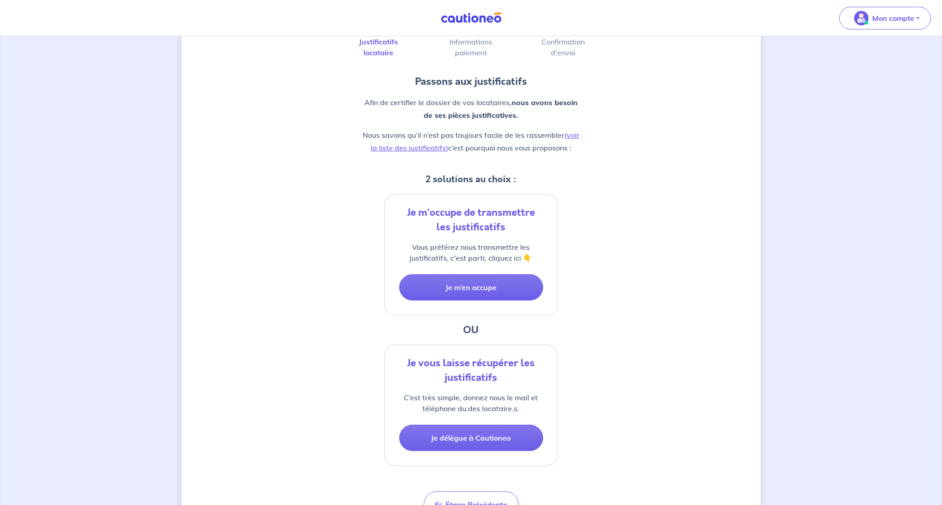
scroll to position [107, 0]
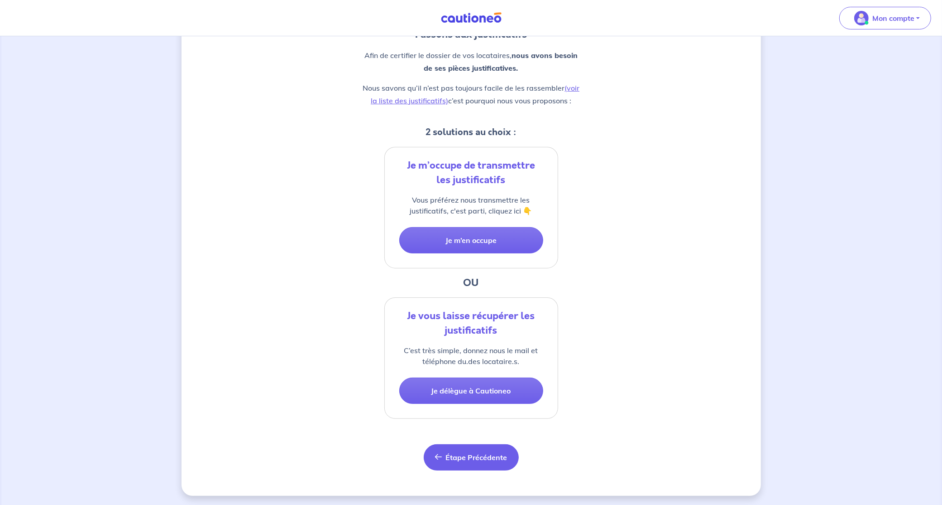
click at [456, 460] on button "Étape Précédente Précédent" at bounding box center [471, 457] width 95 height 26
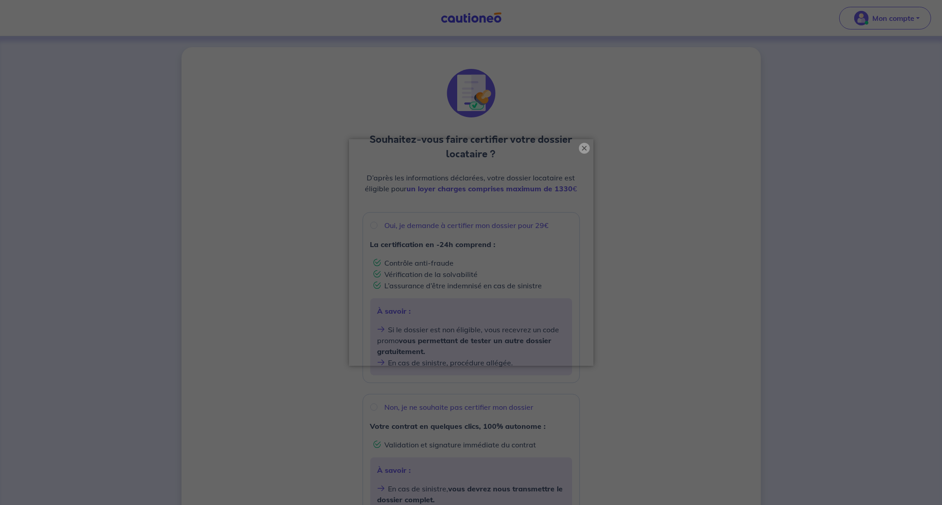
click at [585, 147] on button "×" at bounding box center [584, 148] width 11 height 11
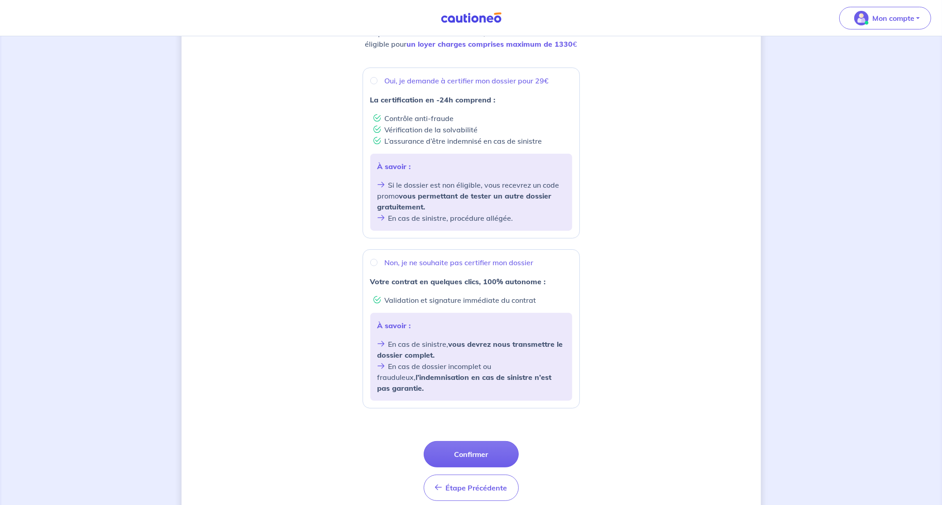
scroll to position [170, 0]
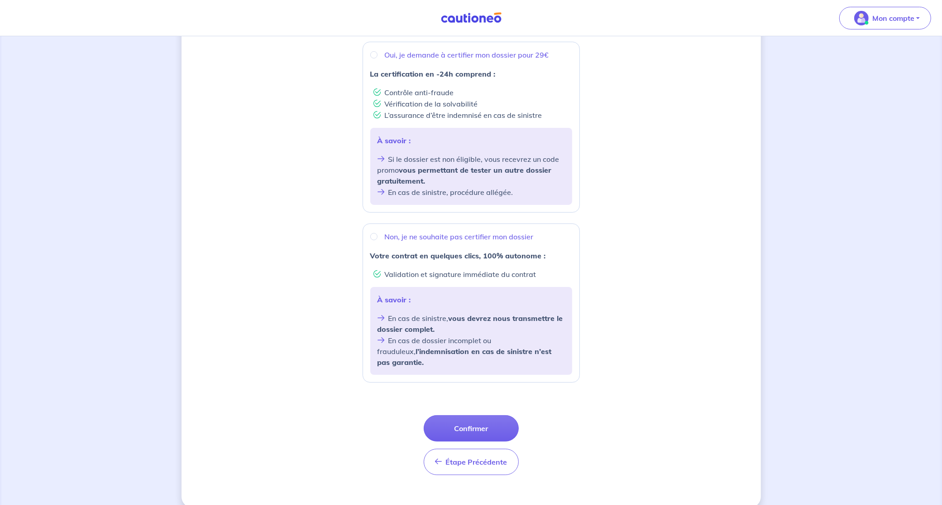
click at [418, 159] on li "Si le dossier est non éligible, vous recevrez un code promo vous permettant de …" at bounding box center [471, 169] width 187 height 33
radio input "true"
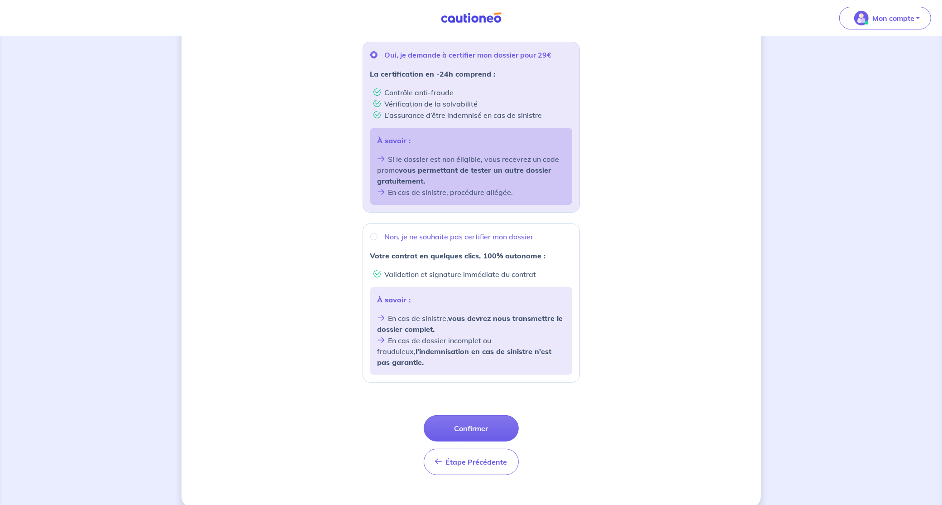
click at [457, 421] on button "Confirmer" at bounding box center [471, 428] width 95 height 26
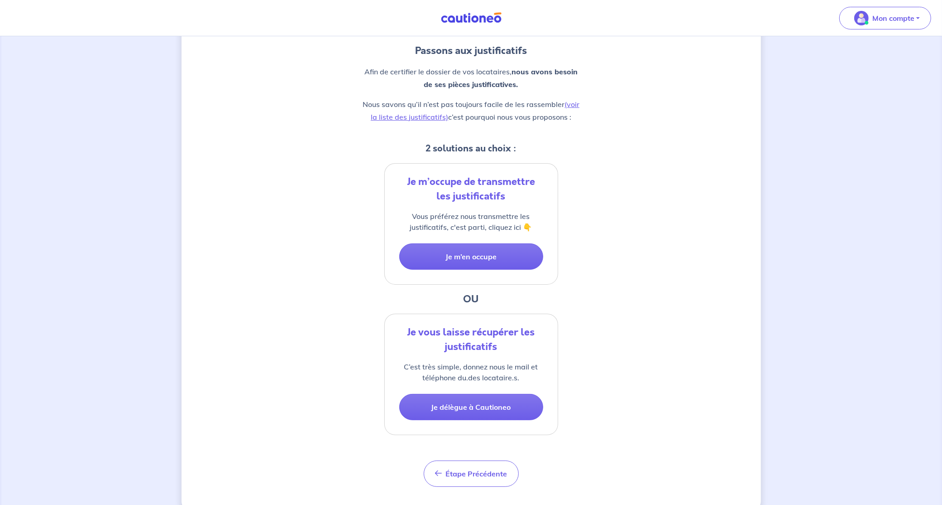
scroll to position [107, 0]
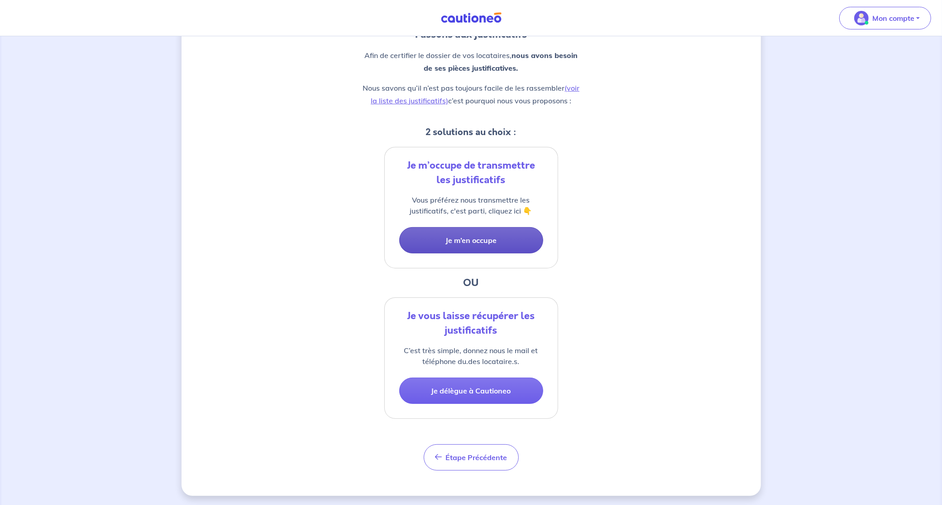
click at [477, 246] on button "Je m’en occupe" at bounding box center [471, 240] width 144 height 26
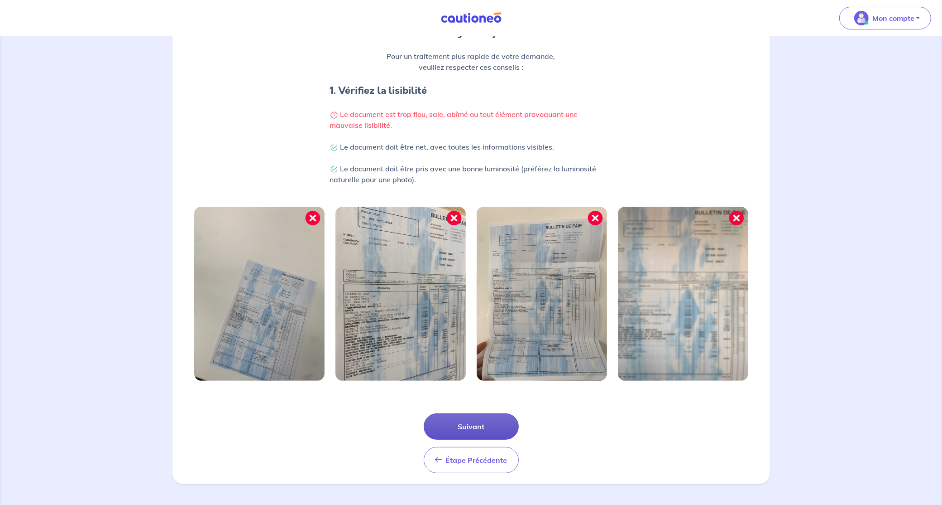
click at [476, 428] on button "Suivant" at bounding box center [471, 426] width 95 height 26
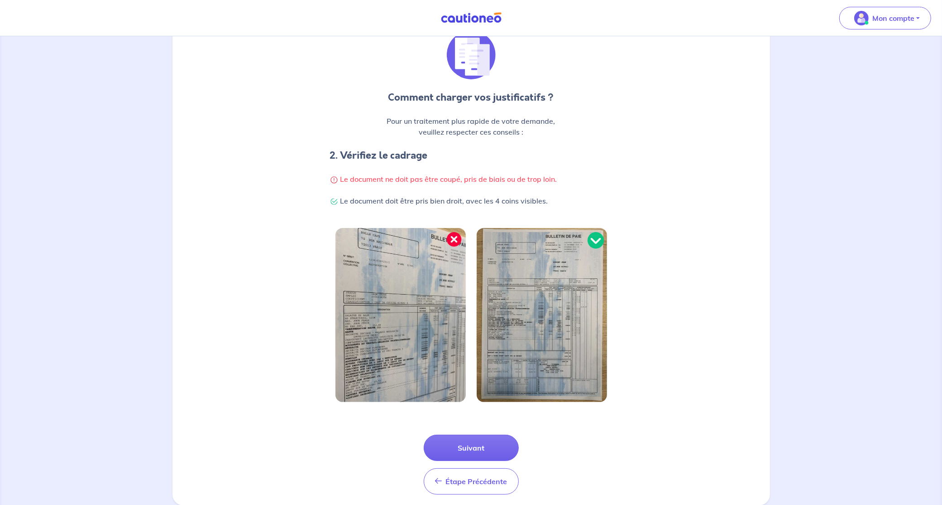
scroll to position [100, 0]
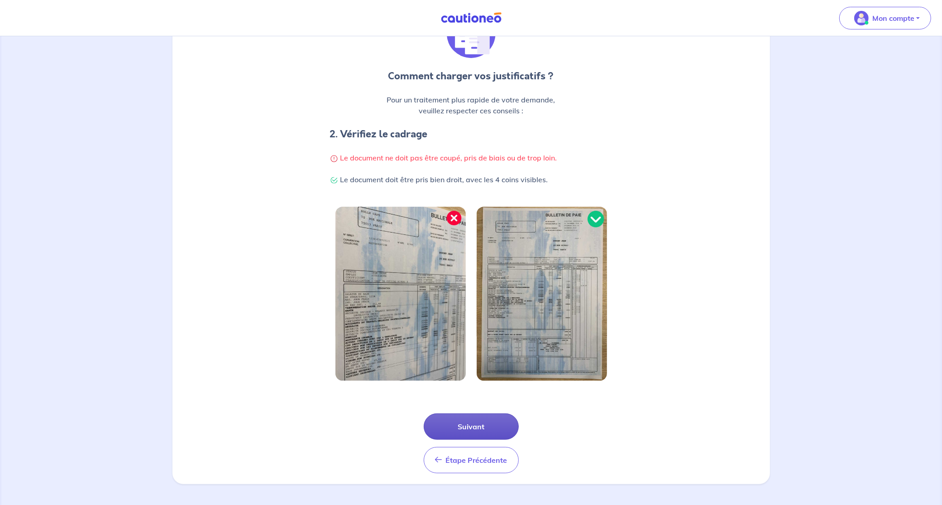
click at [463, 423] on button "Suivant" at bounding box center [471, 426] width 95 height 26
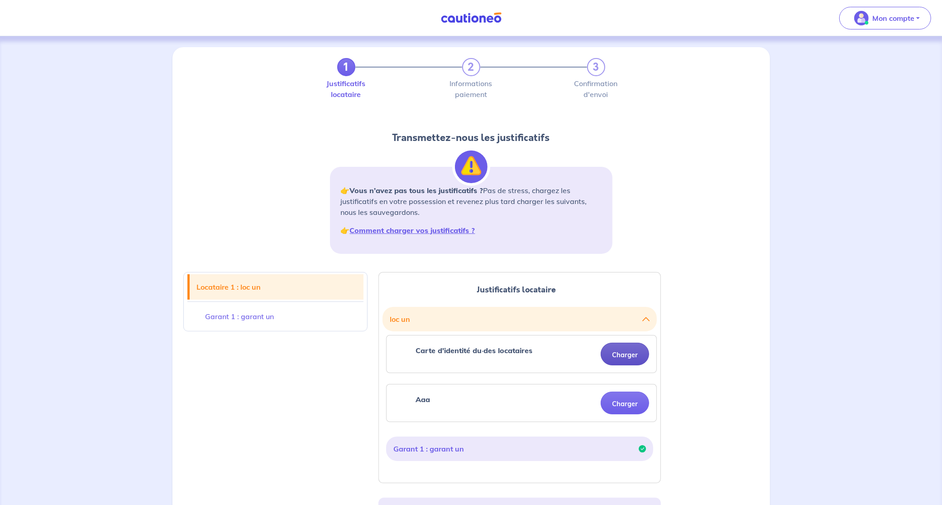
click at [628, 354] on button "Charger" at bounding box center [625, 353] width 48 height 23
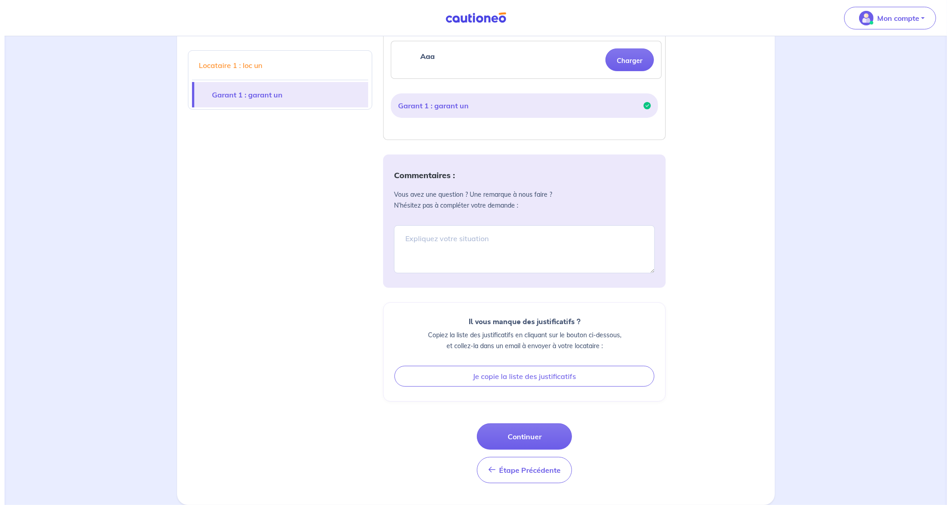
scroll to position [340, 0]
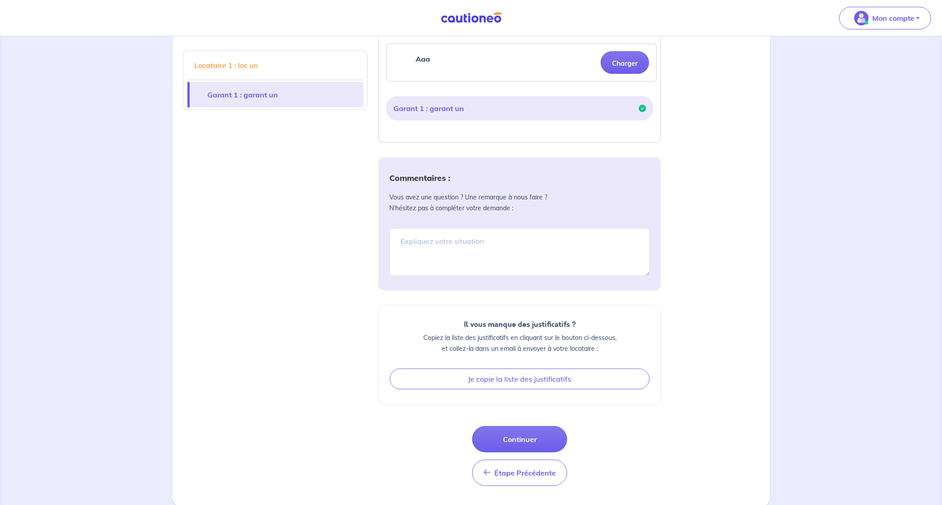
click at [517, 451] on div "Étape Précédente Étape Précédente Continuer" at bounding box center [519, 456] width 95 height 60
click at [518, 438] on button "Continuer" at bounding box center [519, 439] width 95 height 26
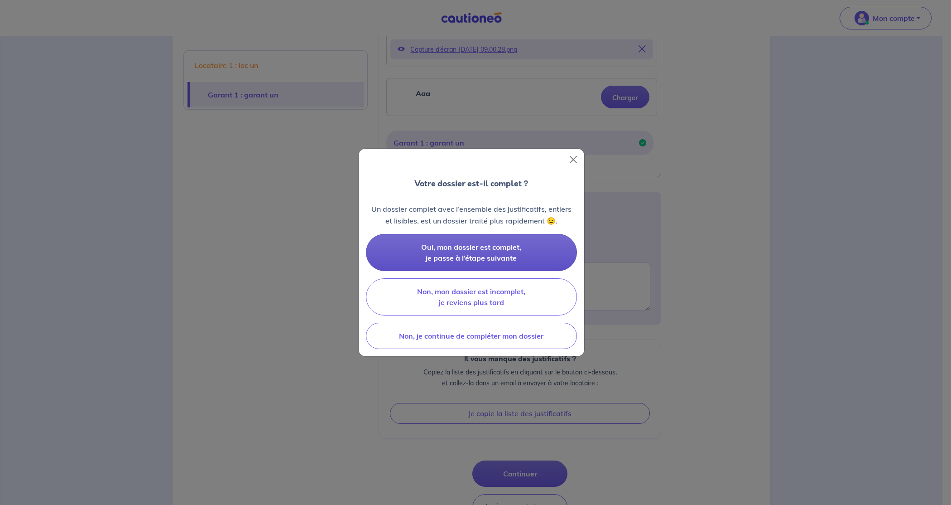
click at [470, 262] on button "Oui, mon dossier est complet, je passe à l’étape suivante" at bounding box center [471, 252] width 211 height 37
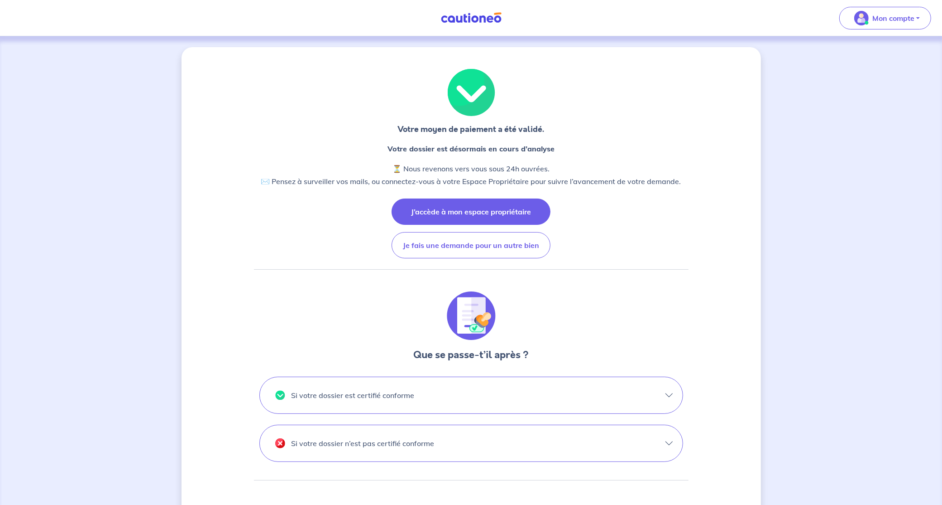
click at [478, 206] on button "J’accède à mon espace propriétaire" at bounding box center [471, 211] width 159 height 26
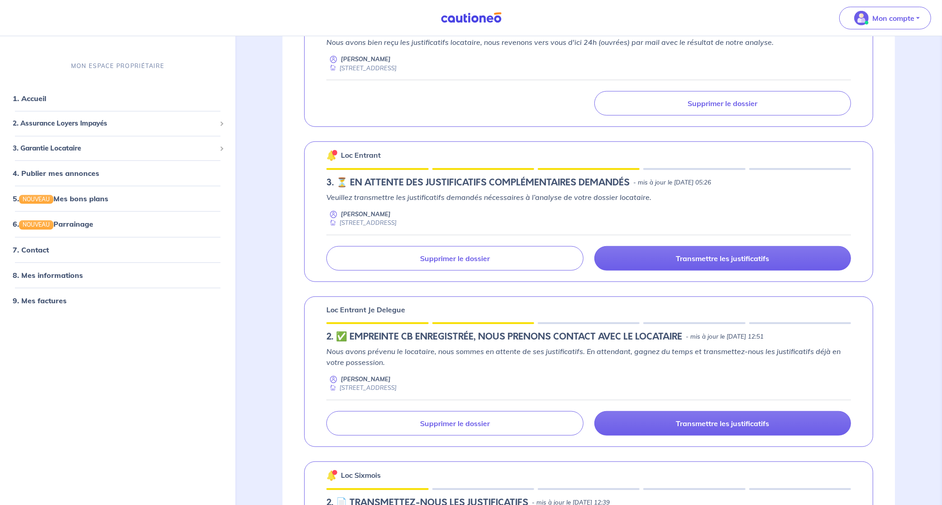
scroll to position [670, 0]
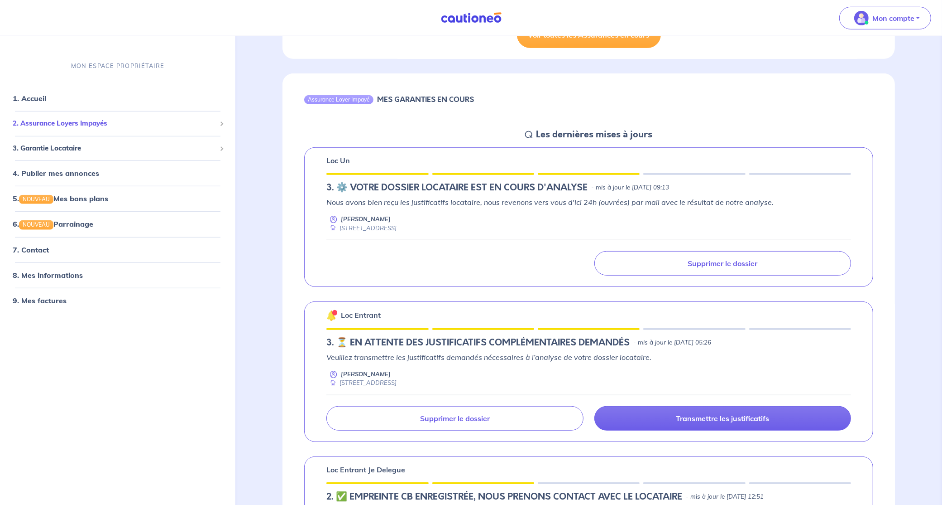
click at [79, 121] on span "2. Assurance Loyers Impayés" at bounding box center [114, 123] width 203 height 10
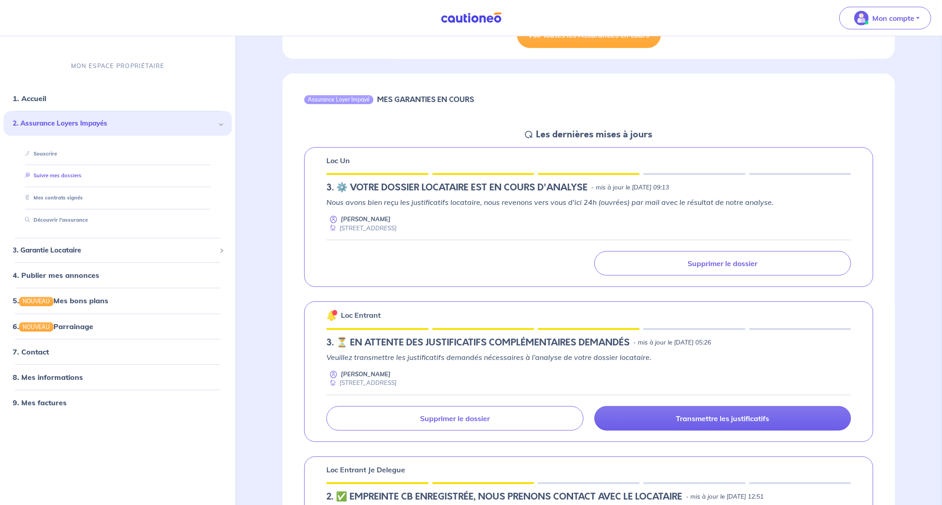
click at [69, 175] on link "Suivre mes dossiers" at bounding box center [51, 175] width 60 height 6
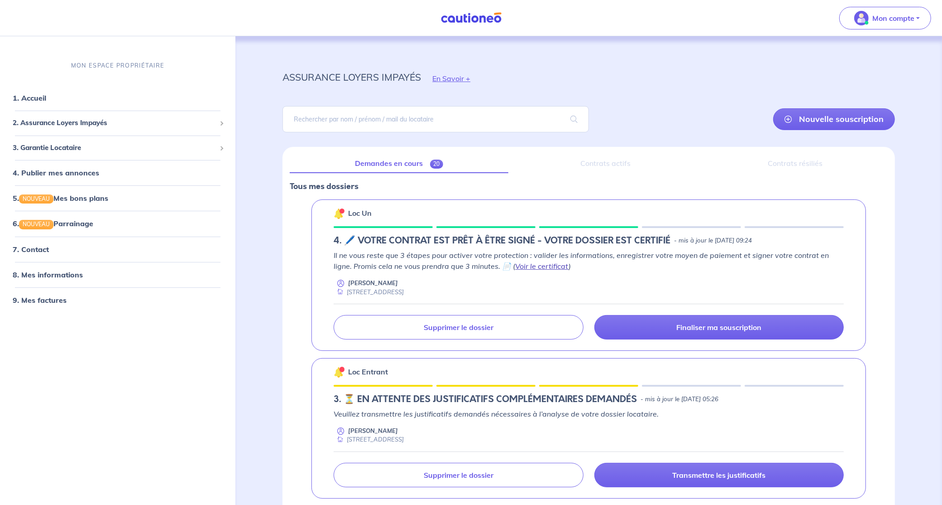
click at [528, 266] on link "Voir le certificat" at bounding box center [541, 265] width 53 height 9
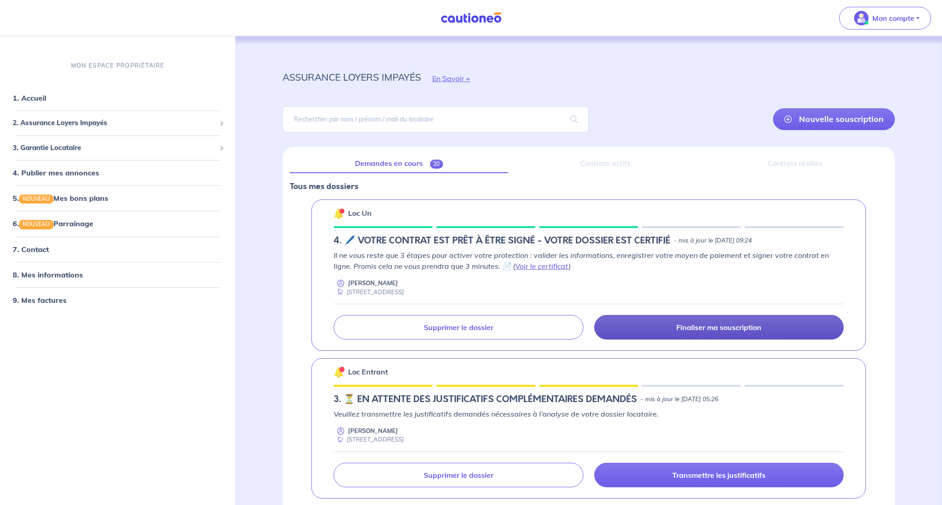
click at [683, 327] on p "Finaliser ma souscription" at bounding box center [719, 326] width 85 height 9
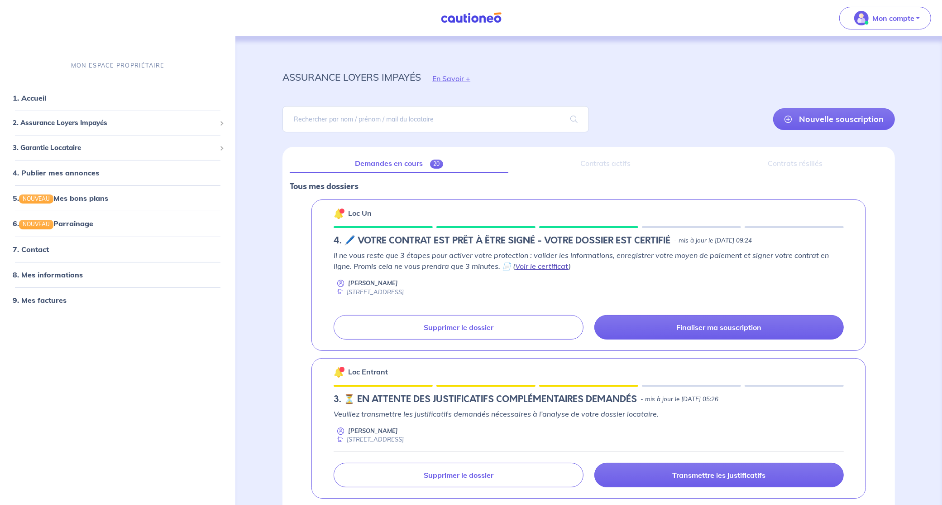
click at [524, 267] on link "Voir le certificat" at bounding box center [541, 265] width 53 height 9
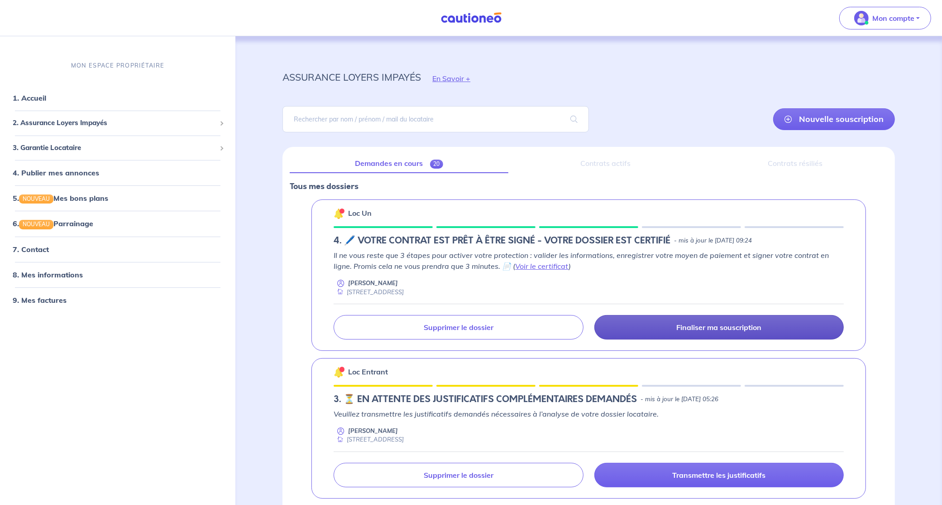
click at [683, 324] on p "Finaliser ma souscription" at bounding box center [719, 326] width 85 height 9
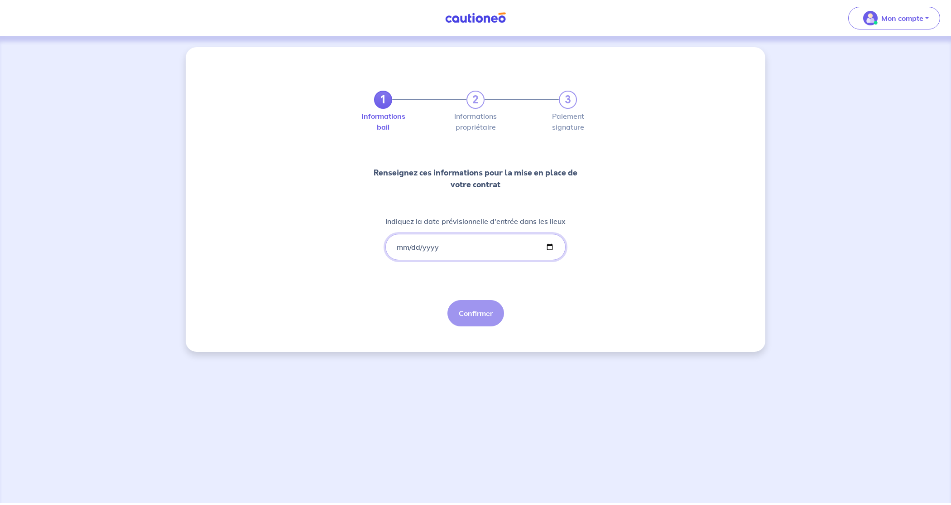
click at [547, 247] on input "Indiquez la date prévisionnelle d'entrée dans les lieux" at bounding box center [475, 247] width 180 height 26
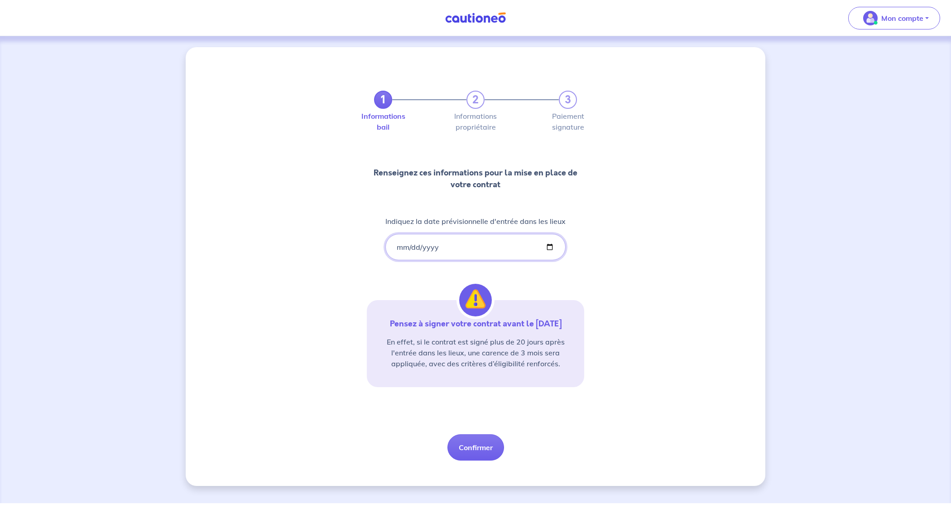
click at [549, 245] on input "[DATE]" at bounding box center [475, 247] width 180 height 26
type input "[DATE]"
click at [515, 281] on div "1 2 3 Informations bail Informations propriétaire Paiement signature Renseignez…" at bounding box center [475, 264] width 217 height 391
click at [466, 443] on button "Confirmer" at bounding box center [475, 447] width 57 height 26
select select "FR"
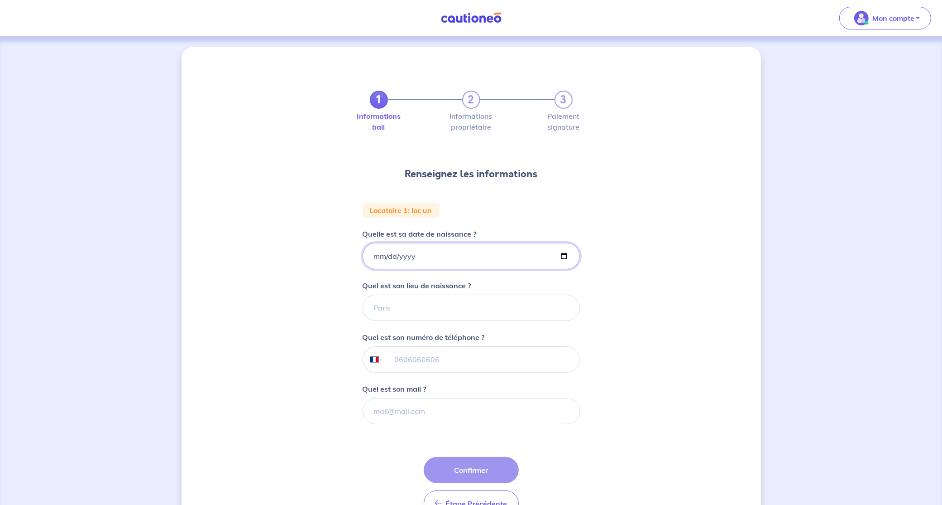
click at [465, 261] on input "Quelle est sa date de naissance ?" at bounding box center [471, 256] width 217 height 26
click at [563, 257] on input "Quelle est sa date de naissance ?" at bounding box center [471, 256] width 217 height 26
type input "[DATE]"
click at [399, 303] on input "Quel est son lieu de naissance ?" at bounding box center [471, 307] width 217 height 26
type input "lille"
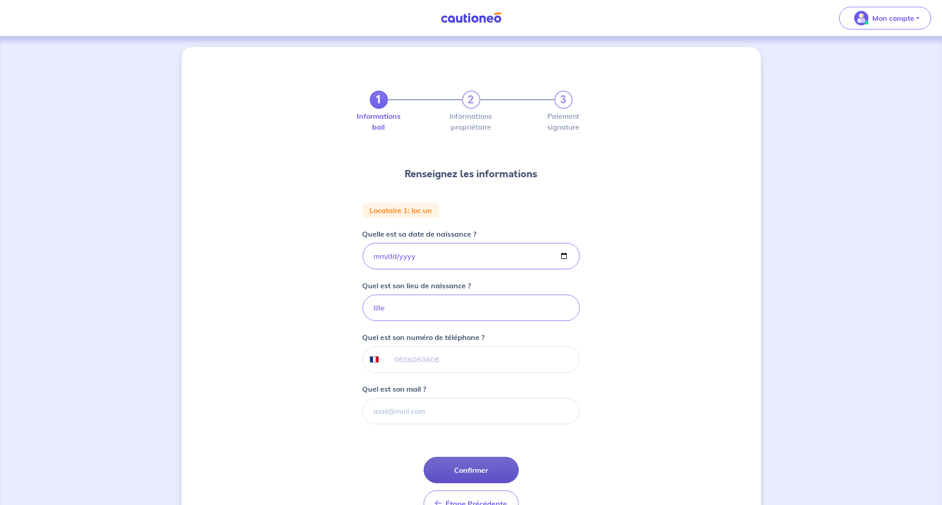
click at [455, 470] on button "Confirmer" at bounding box center [471, 470] width 95 height 26
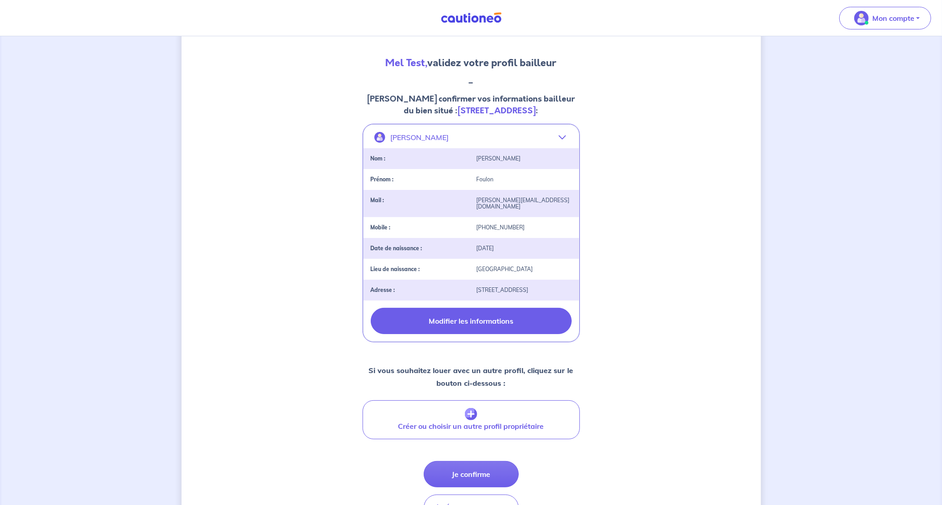
scroll to position [145, 0]
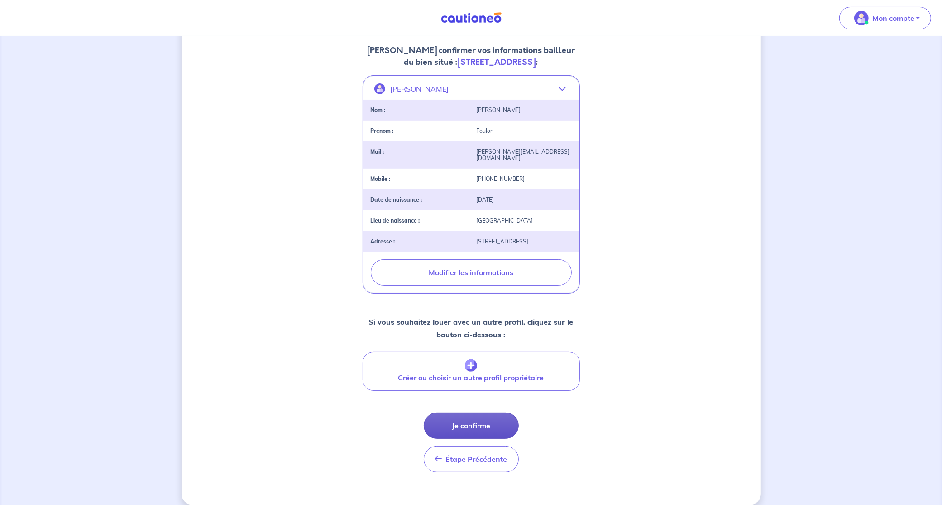
click at [480, 415] on button "Je confirme" at bounding box center [471, 425] width 95 height 26
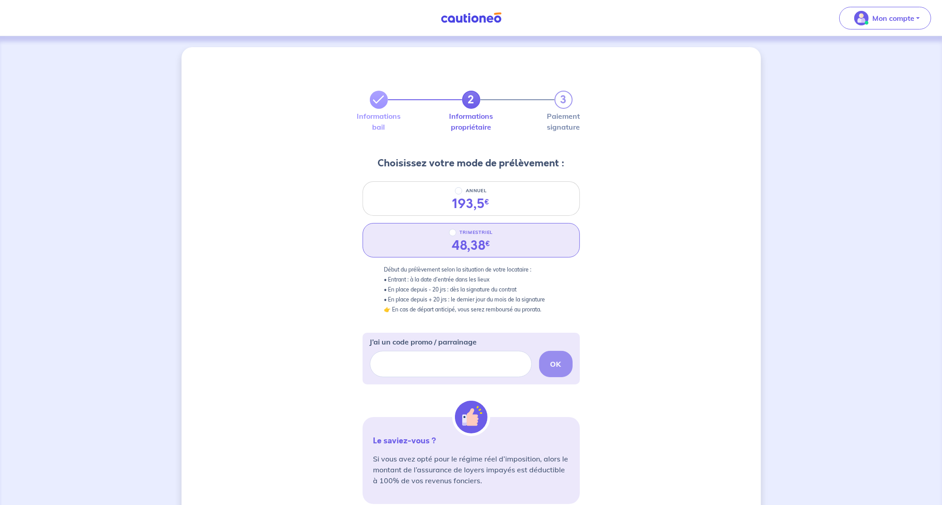
click at [457, 228] on div "TRIMESTRIEL" at bounding box center [471, 232] width 44 height 11
radio input "true"
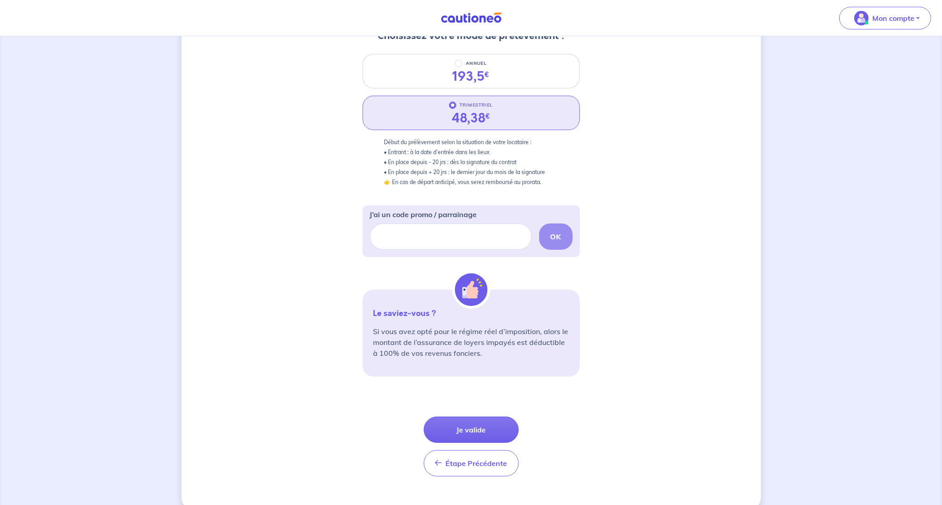
scroll to position [140, 0]
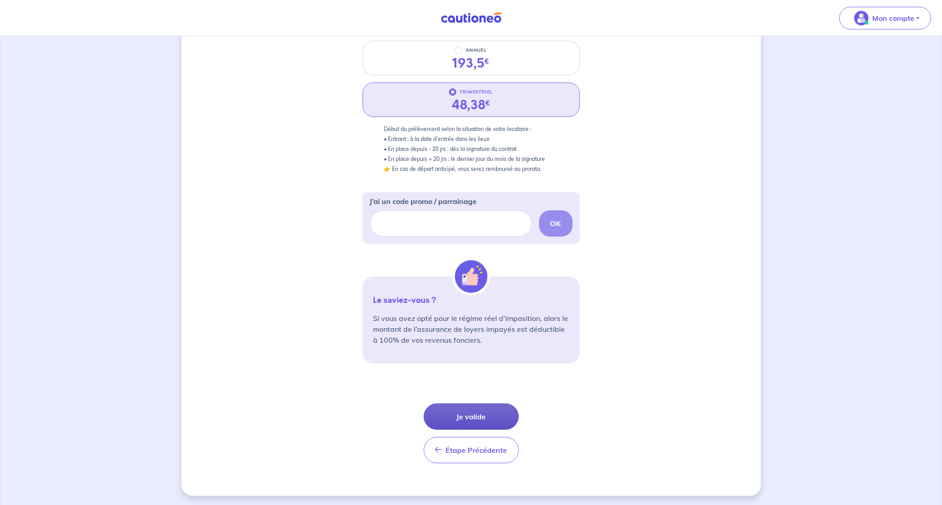
click at [473, 415] on button "Je valide" at bounding box center [471, 416] width 95 height 26
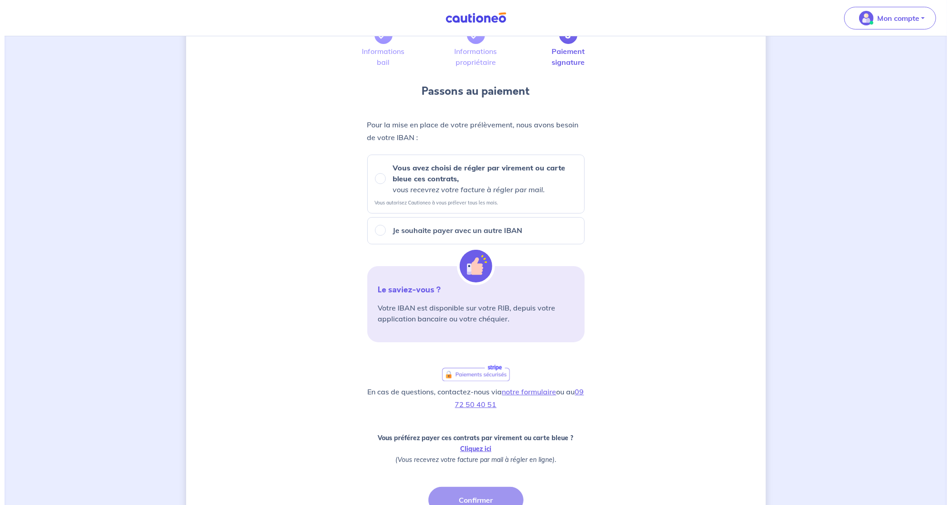
scroll to position [64, 0]
click at [377, 231] on input "Je souhaite payer avec un autre IBAN" at bounding box center [375, 231] width 11 height 11
radio input "true"
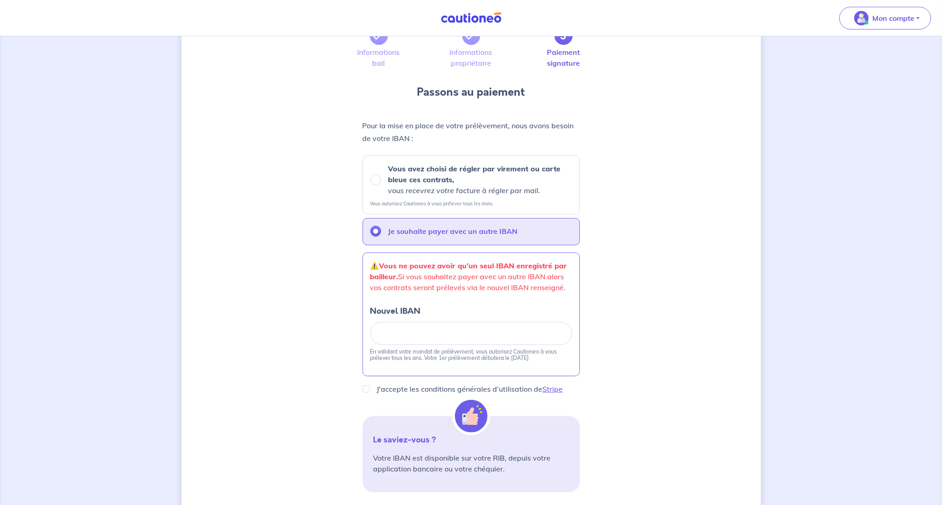
drag, startPoint x: 542, startPoint y: 356, endPoint x: 369, endPoint y: 351, distance: 172.6
click at [369, 351] on div "⚠️️ Vous ne pouvez avoir qu’un seul IBAN enregistré par bailleur.  Si vous souh…" at bounding box center [471, 314] width 217 height 124
copy p "En validant votre mandat de prélèvement, vous autorisez Cautioneo à vous prélev…"
